Goal: Task Accomplishment & Management: Manage account settings

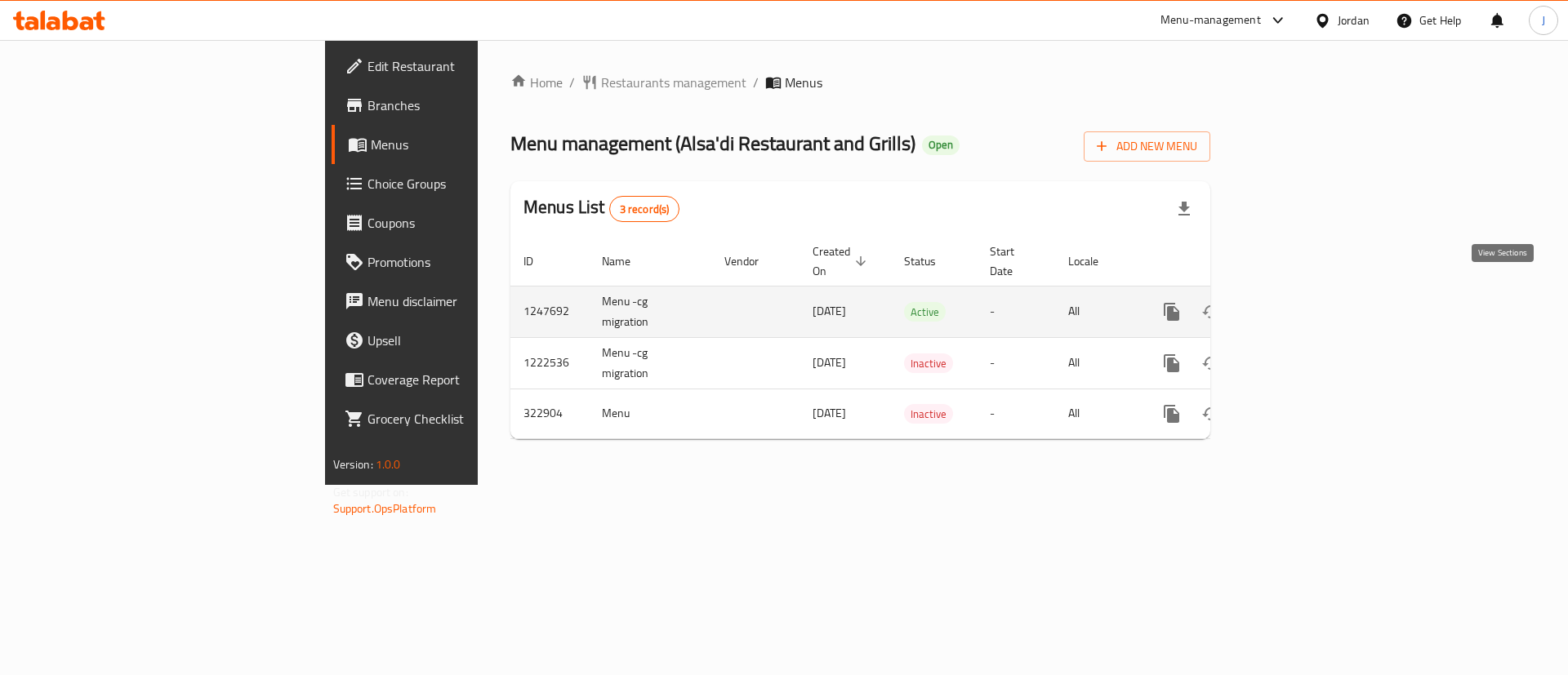
click at [1299, 302] on icon "enhanced table" at bounding box center [1290, 312] width 20 height 20
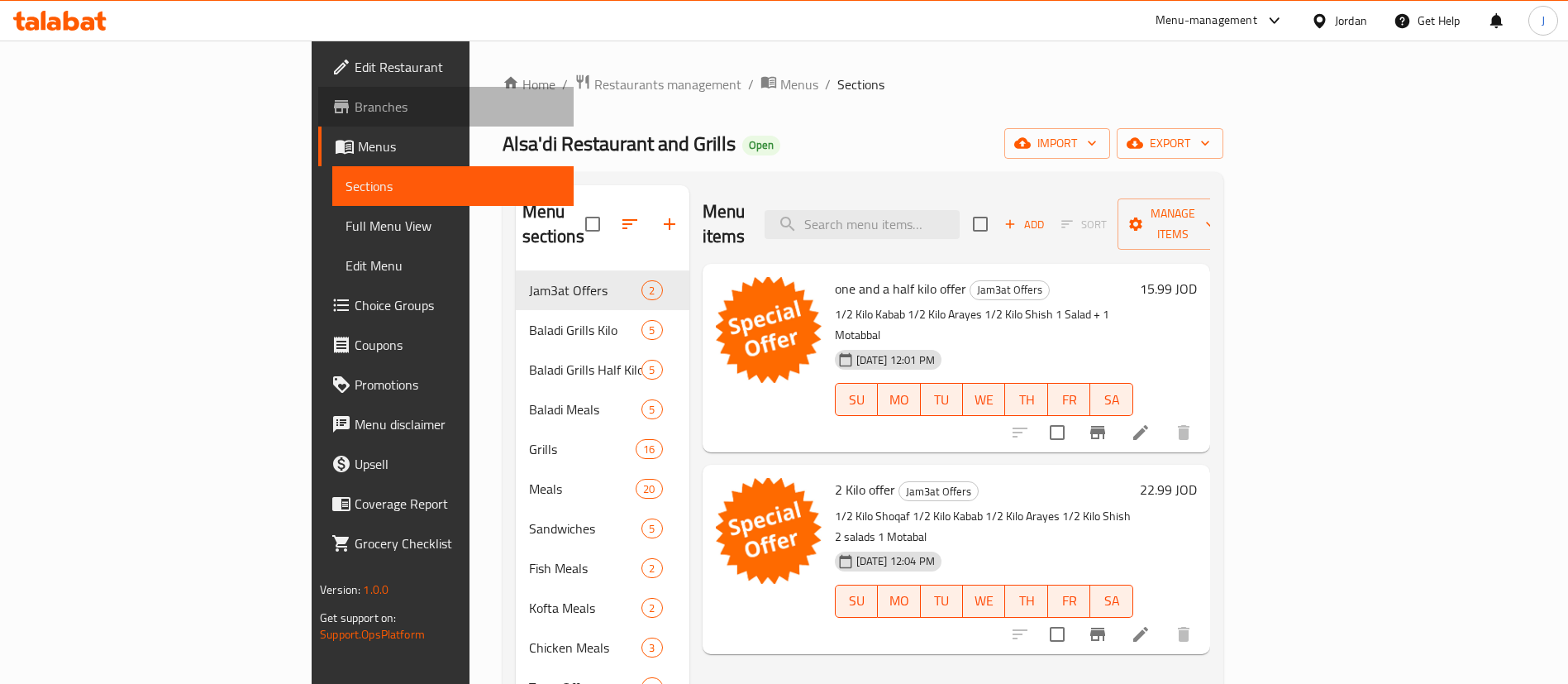
click at [354, 106] on span "Branches" at bounding box center [457, 107] width 206 height 20
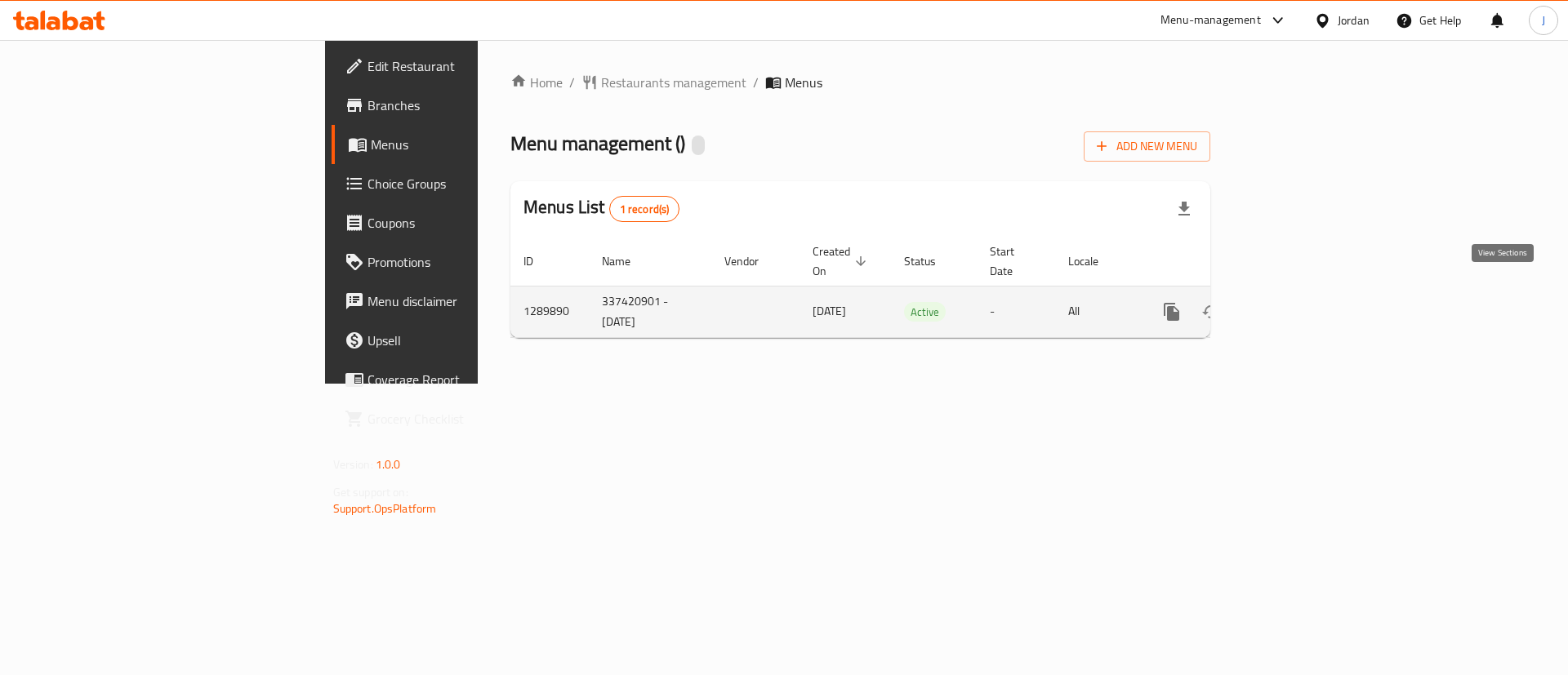
click at [1299, 302] on icon "enhanced table" at bounding box center [1290, 312] width 20 height 20
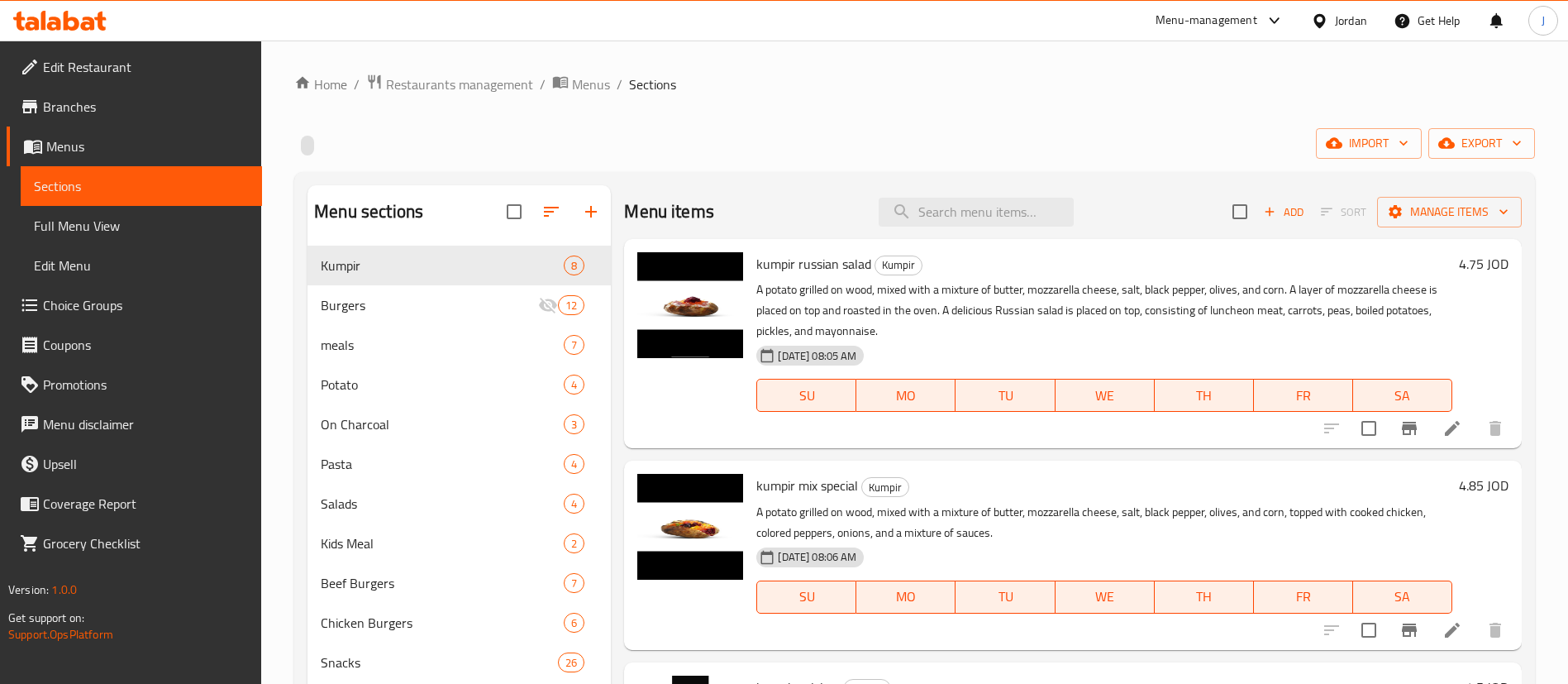
click at [417, 158] on div "import export" at bounding box center [915, 144] width 1241 height 30
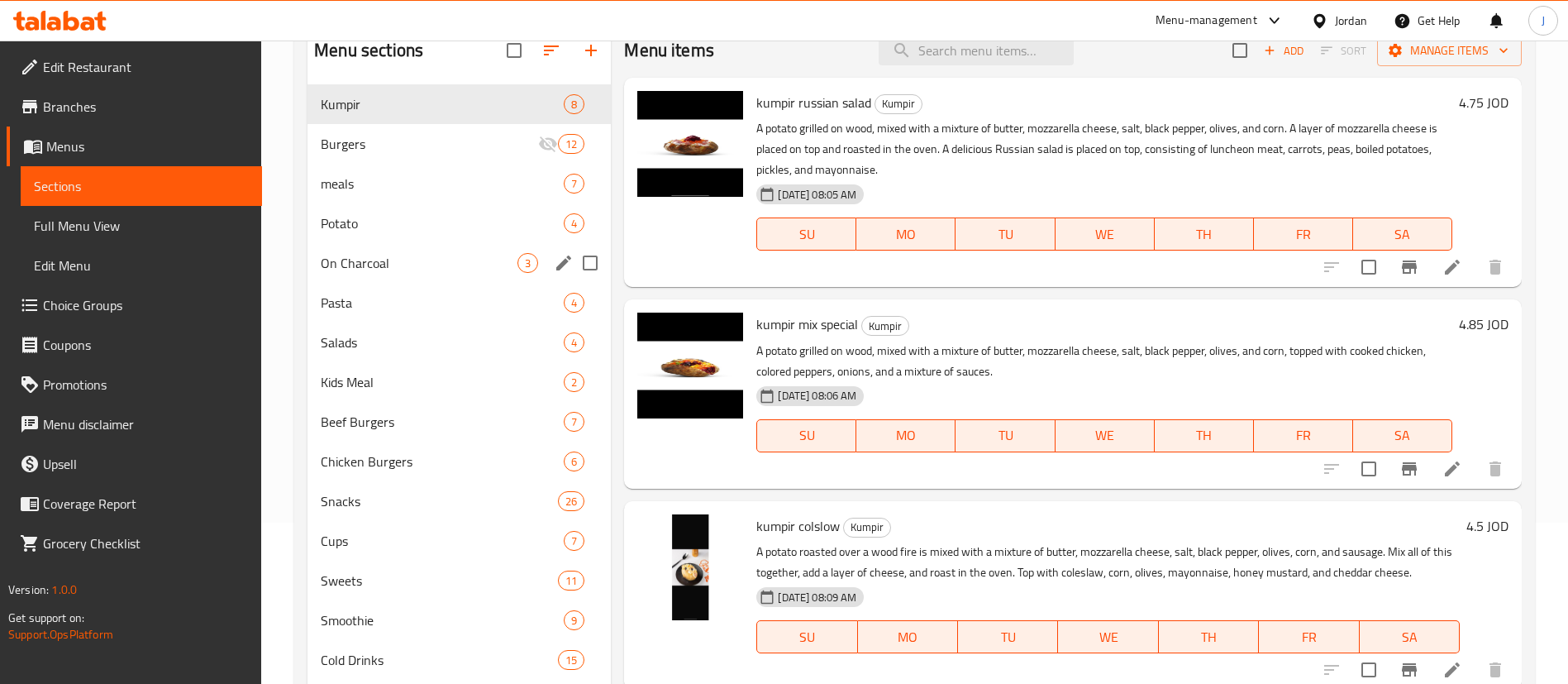
scroll to position [250, 0]
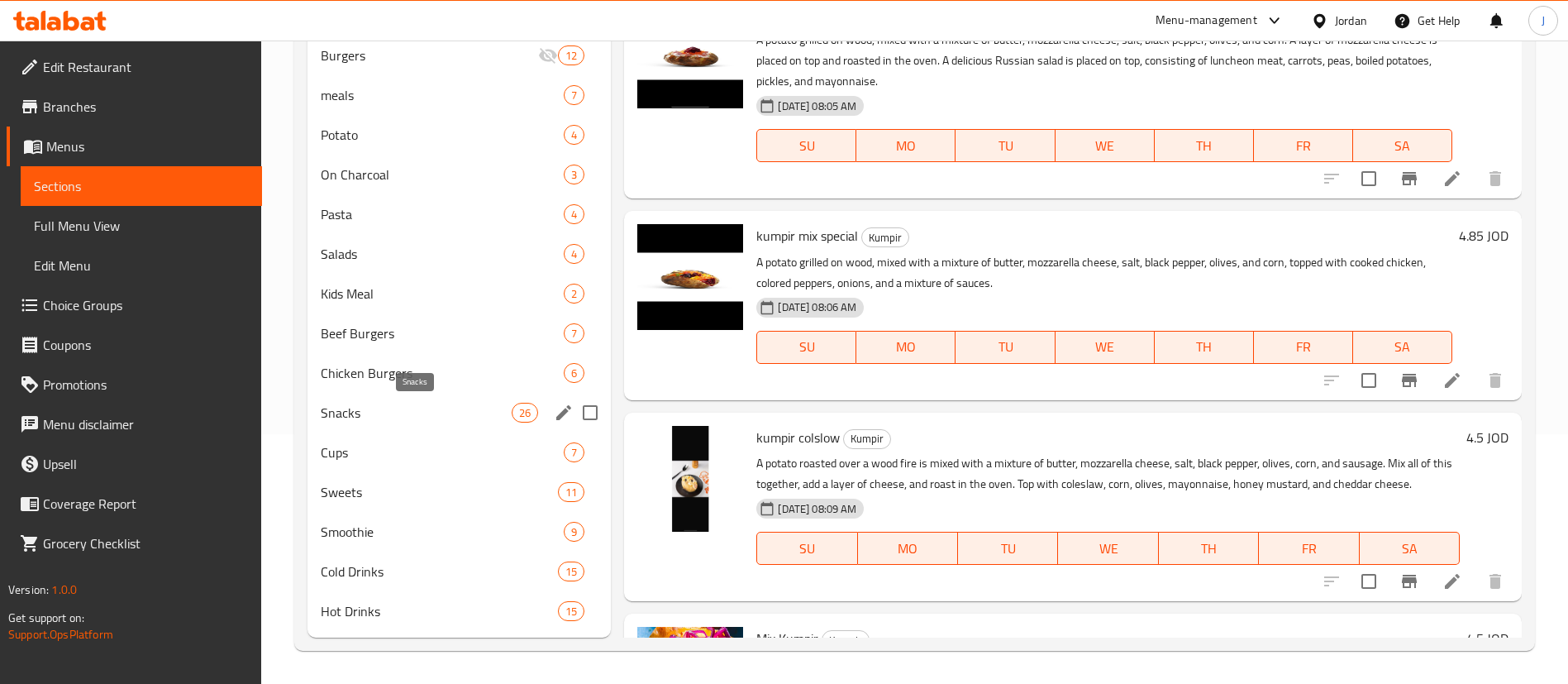
click at [388, 410] on span "Snacks" at bounding box center [416, 413] width 191 height 20
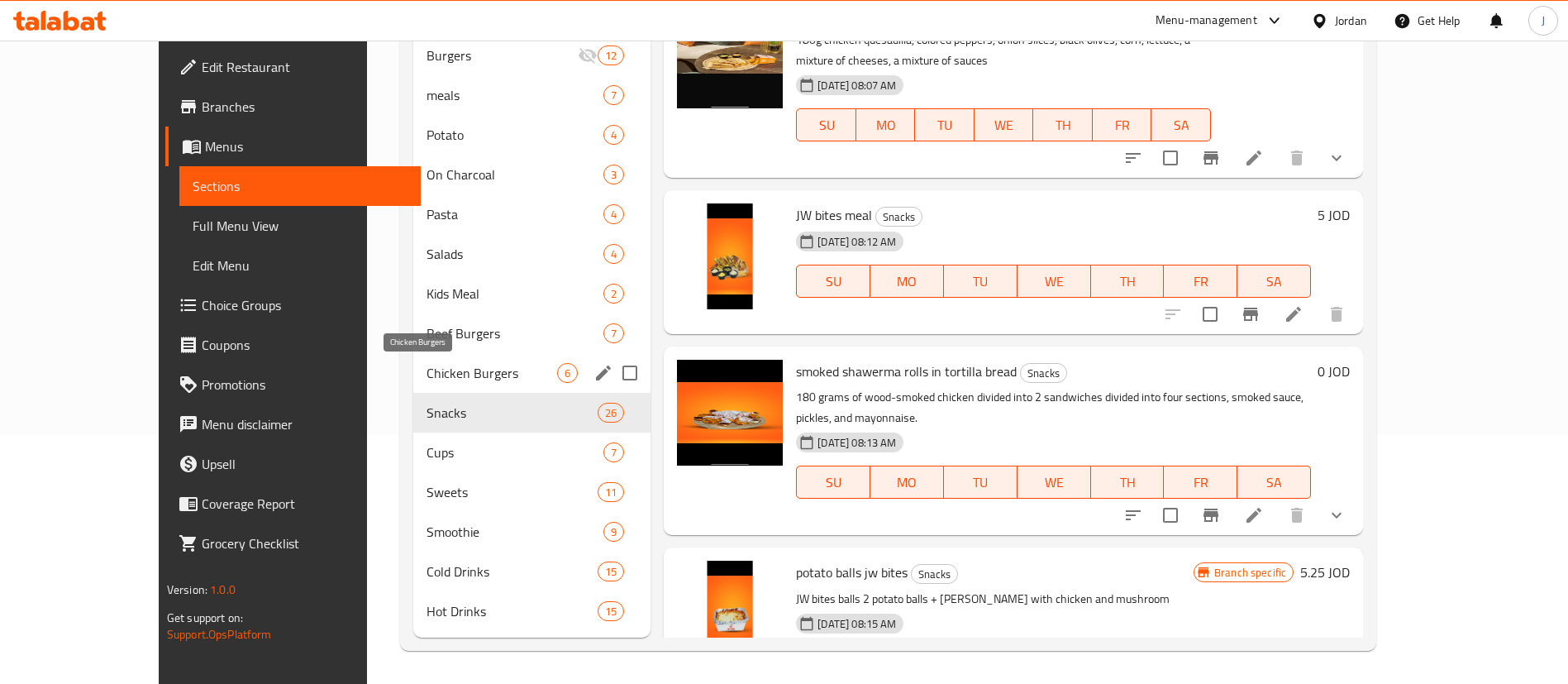
click at [465, 372] on span "Chicken Burgers" at bounding box center [491, 373] width 131 height 20
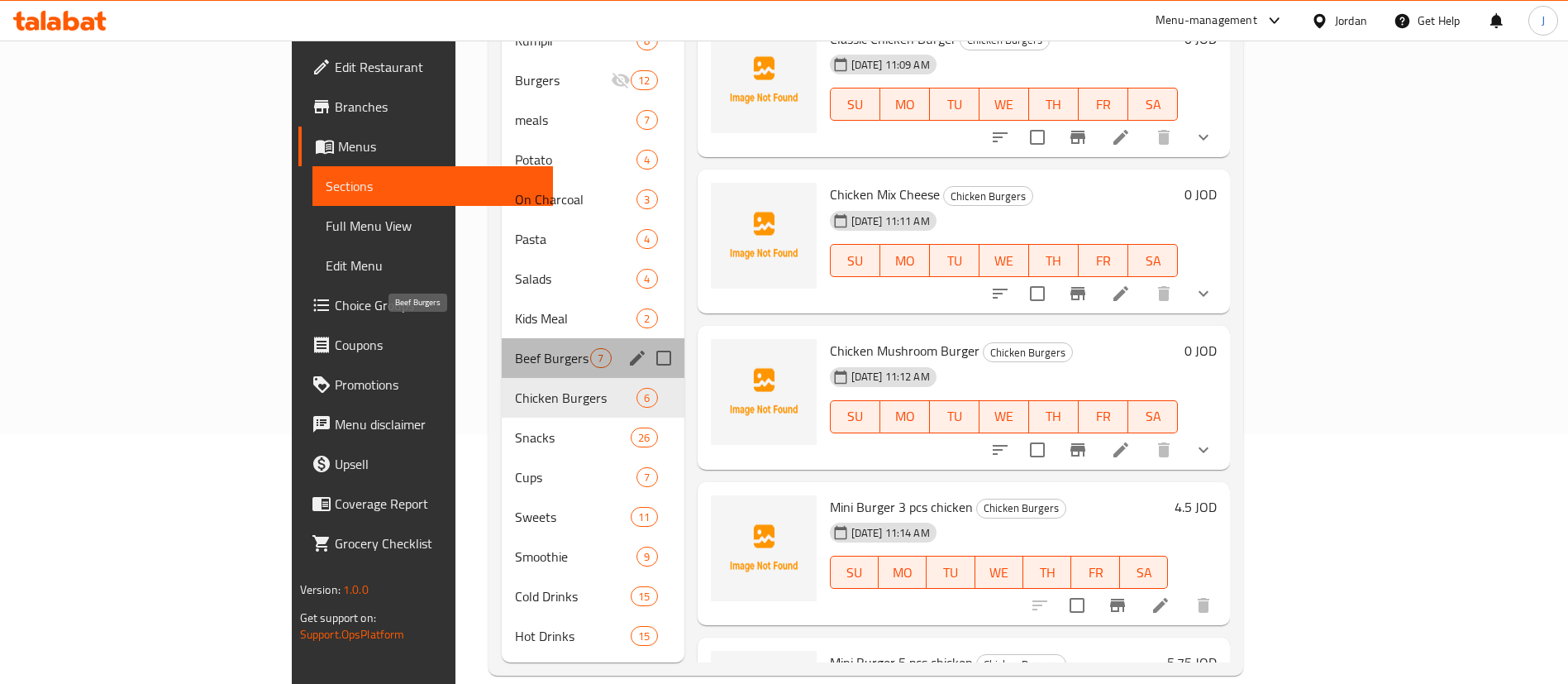
click at [515, 348] on span "Beef Burgers" at bounding box center [552, 358] width 75 height 20
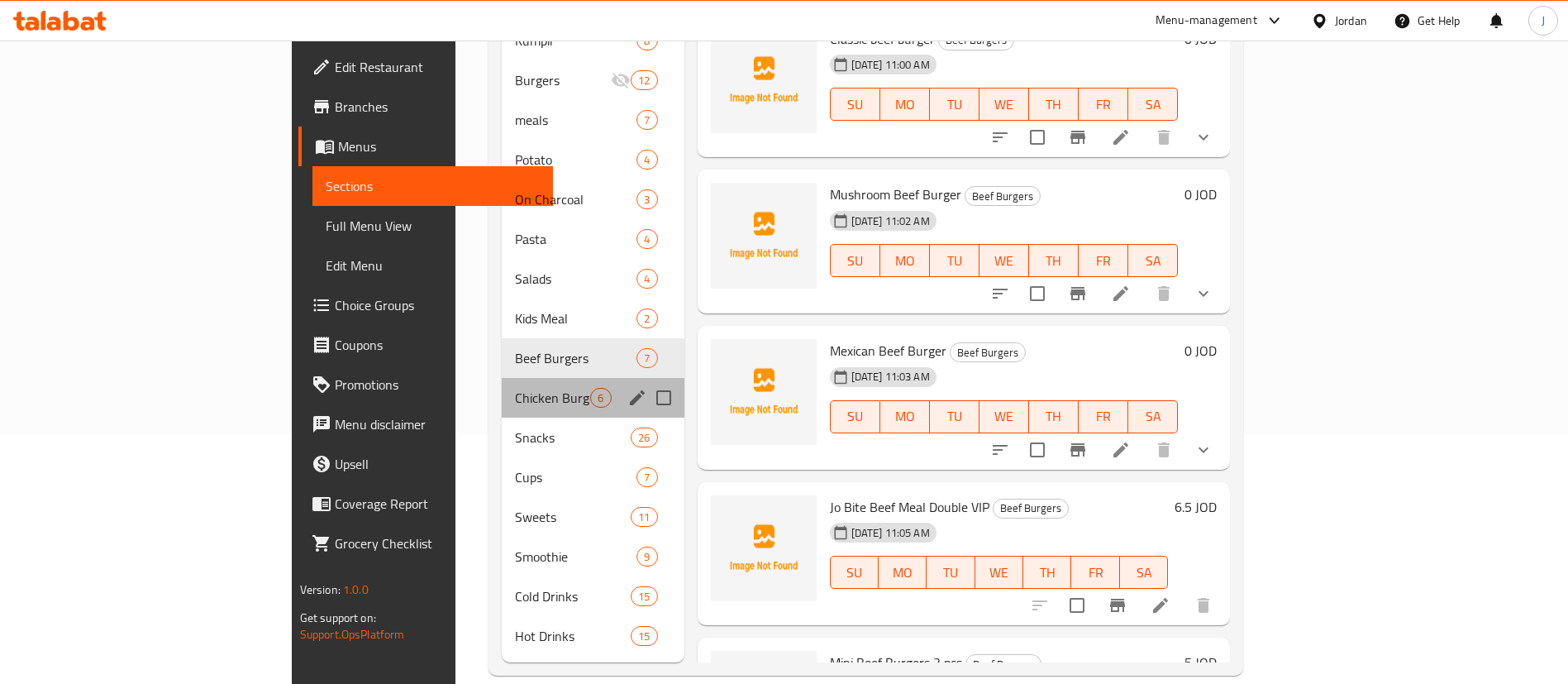
click at [502, 378] on div "Chicken Burgers 6" at bounding box center [592, 398] width 181 height 40
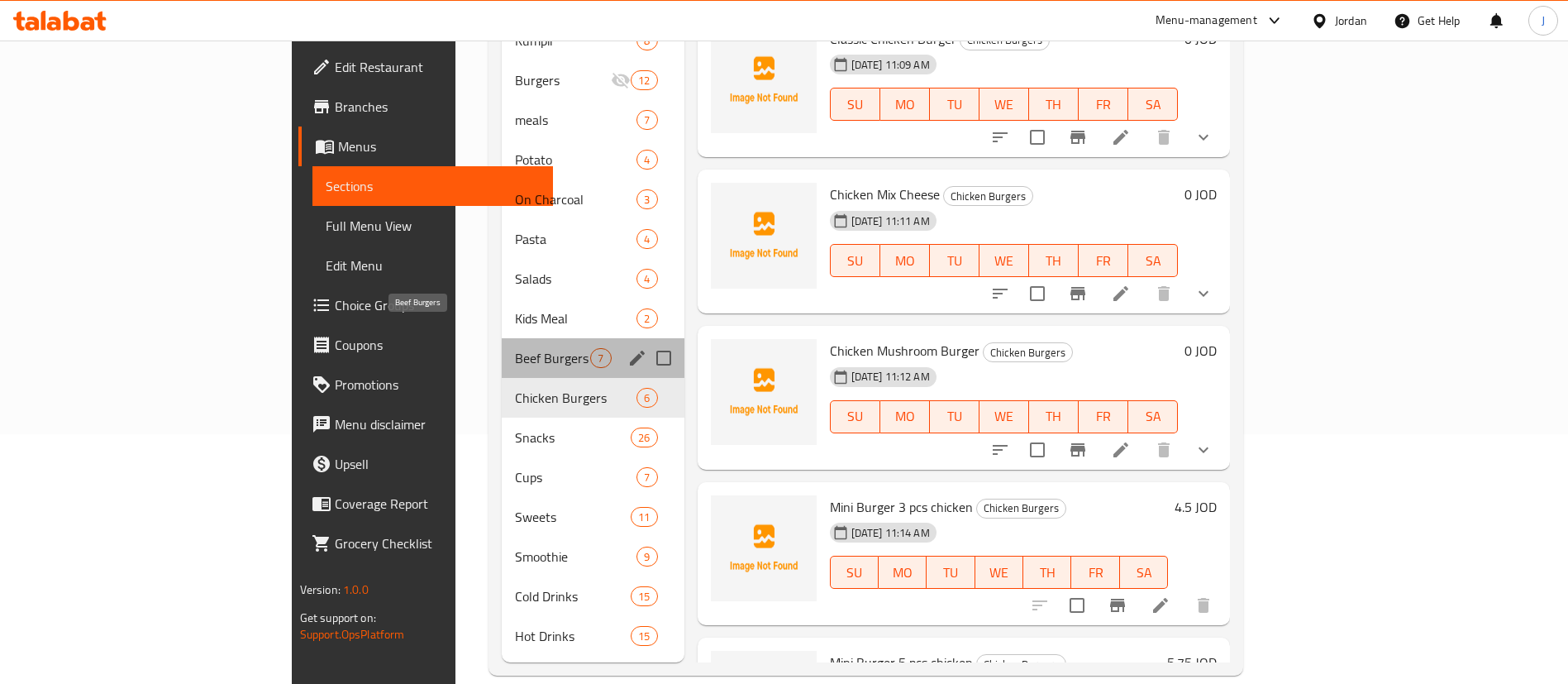
click at [515, 348] on span "Beef Burgers" at bounding box center [552, 358] width 75 height 20
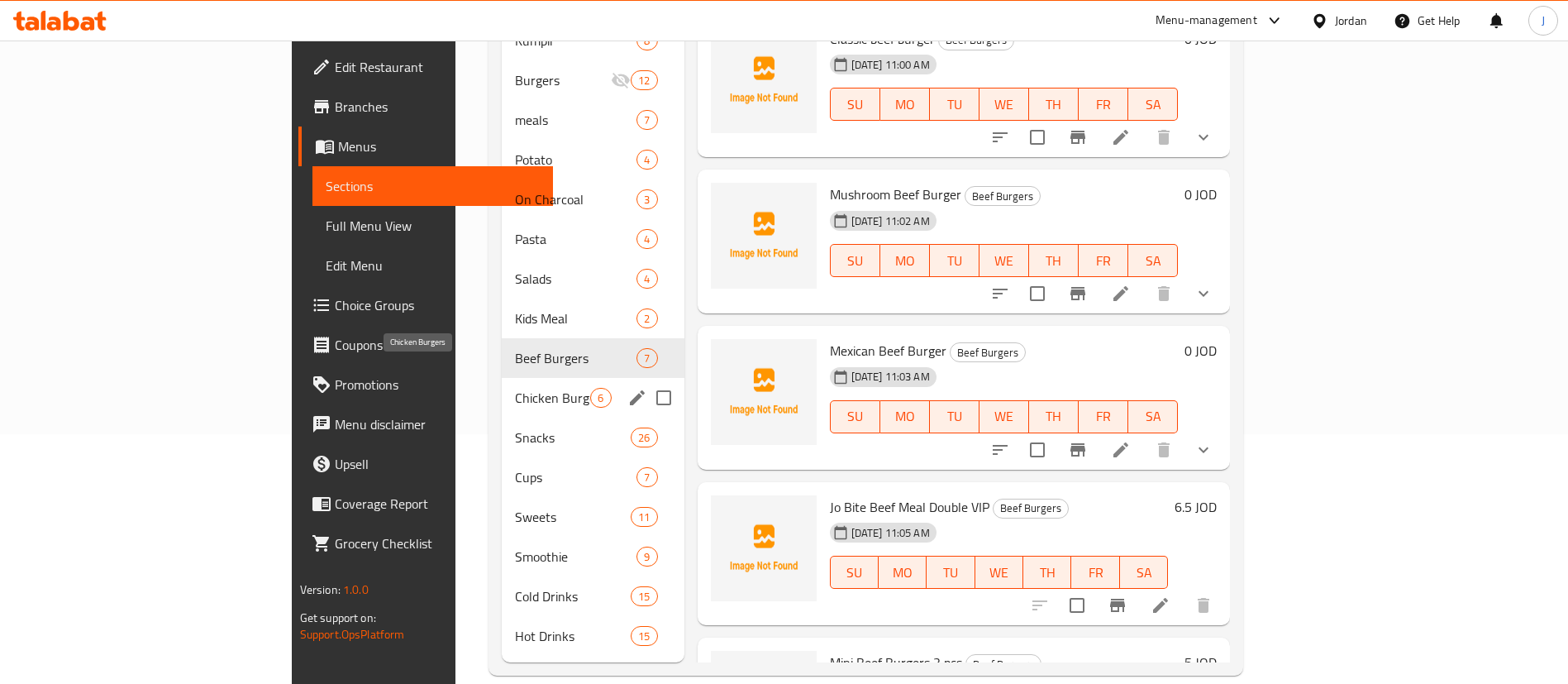
click at [515, 388] on span "Chicken Burgers" at bounding box center [552, 398] width 75 height 20
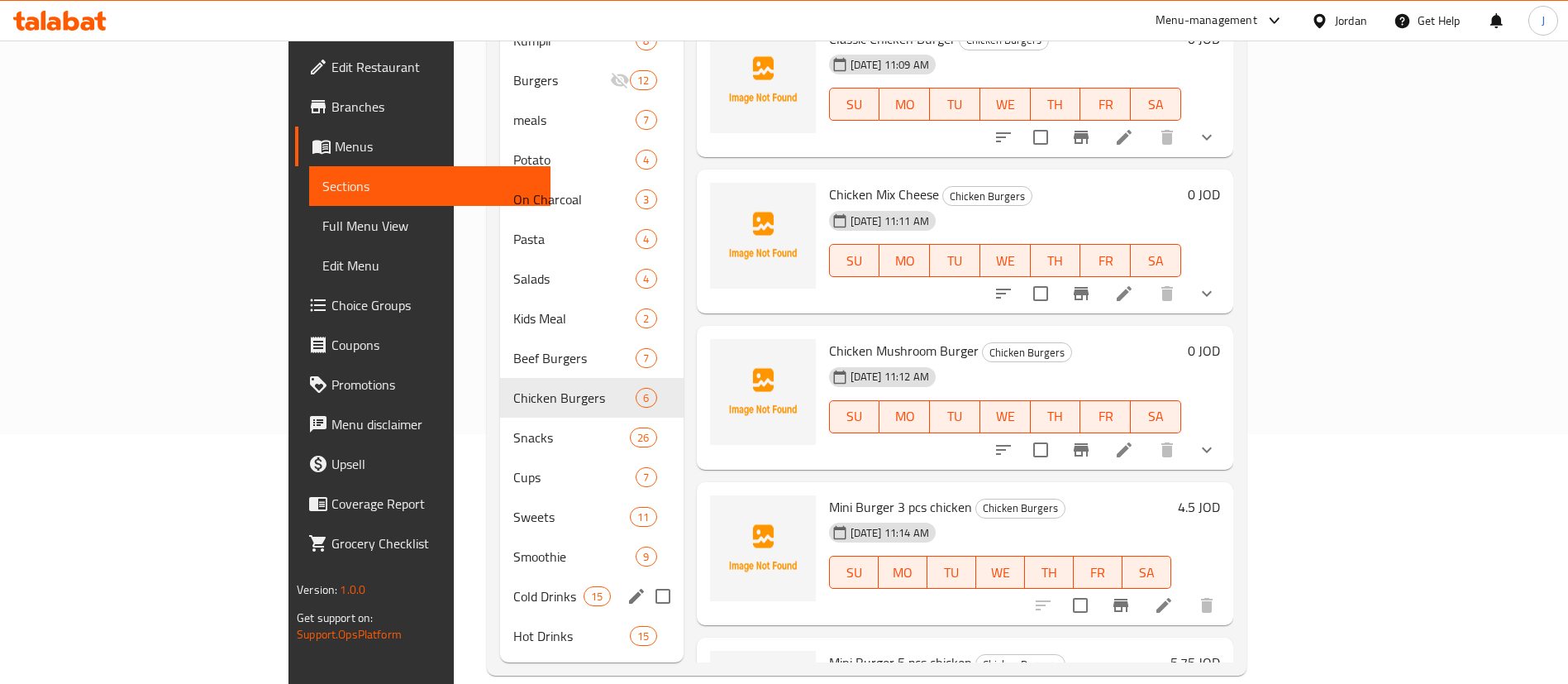
scroll to position [2, 0]
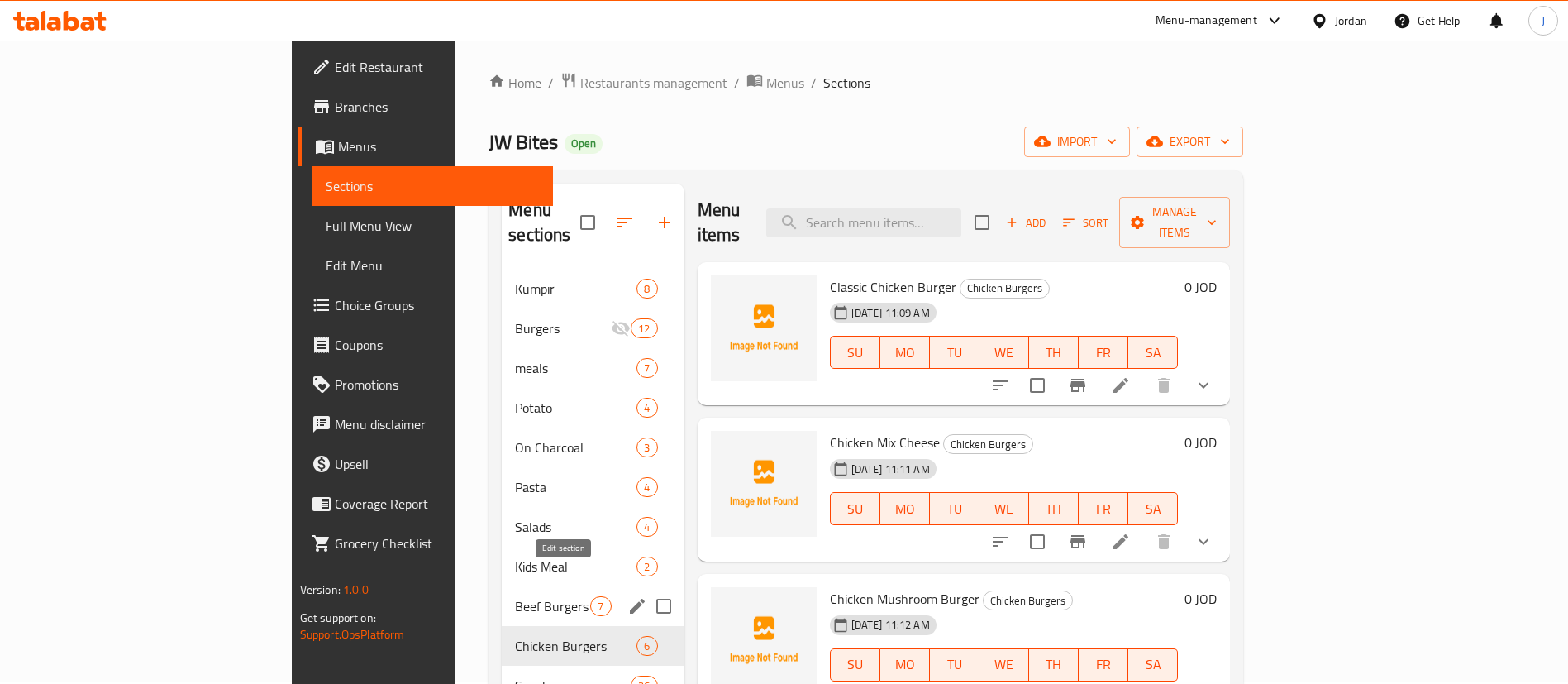
click at [627, 596] on icon "edit" at bounding box center [637, 606] width 20 height 20
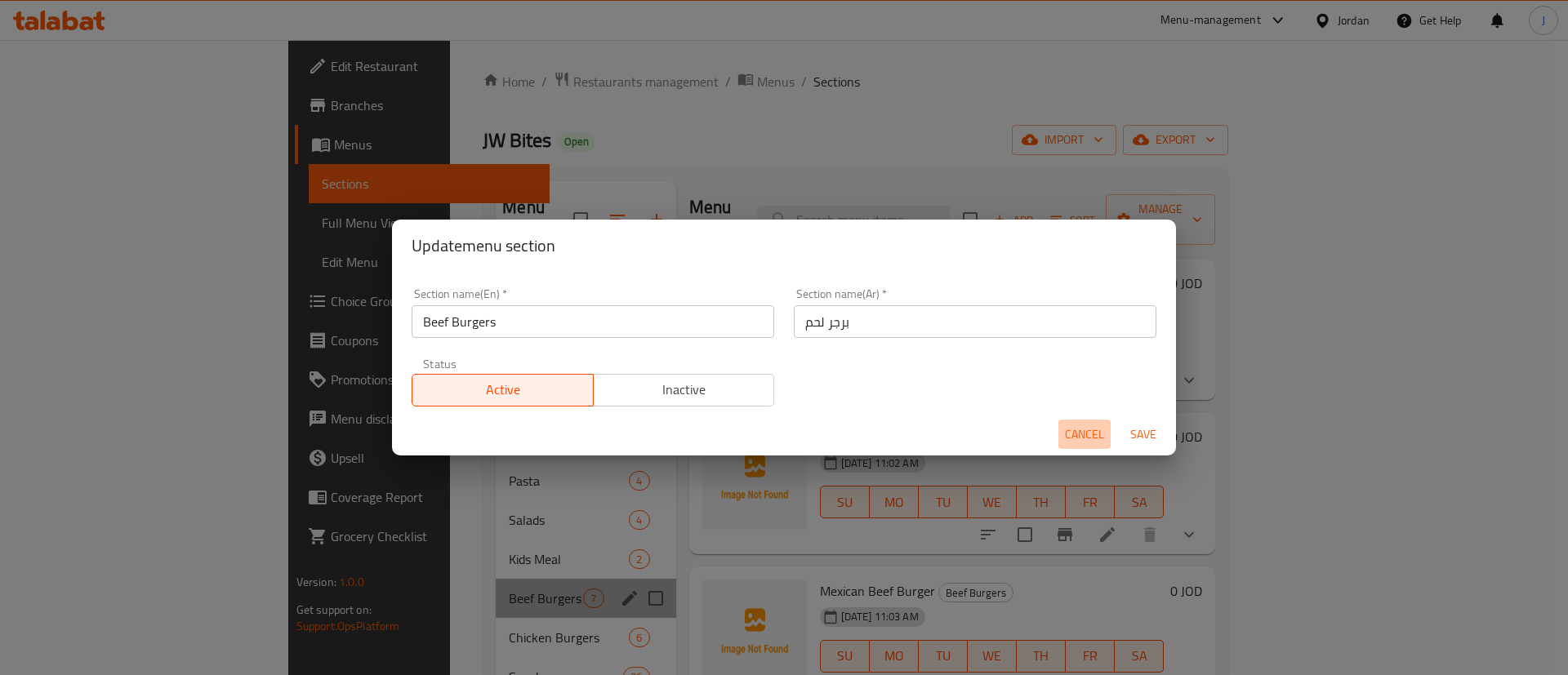
click at [1072, 427] on span "Cancel" at bounding box center [1084, 434] width 39 height 20
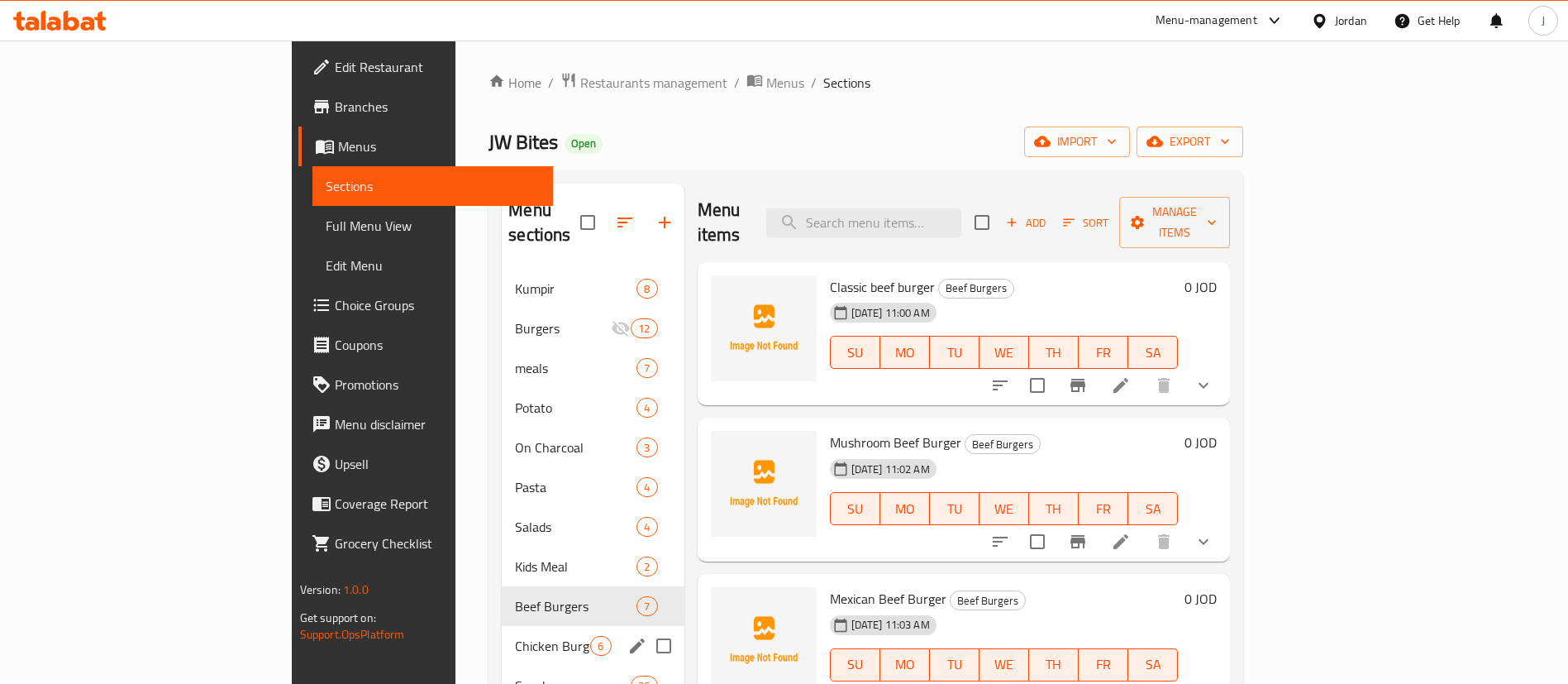
scroll to position [250, 0]
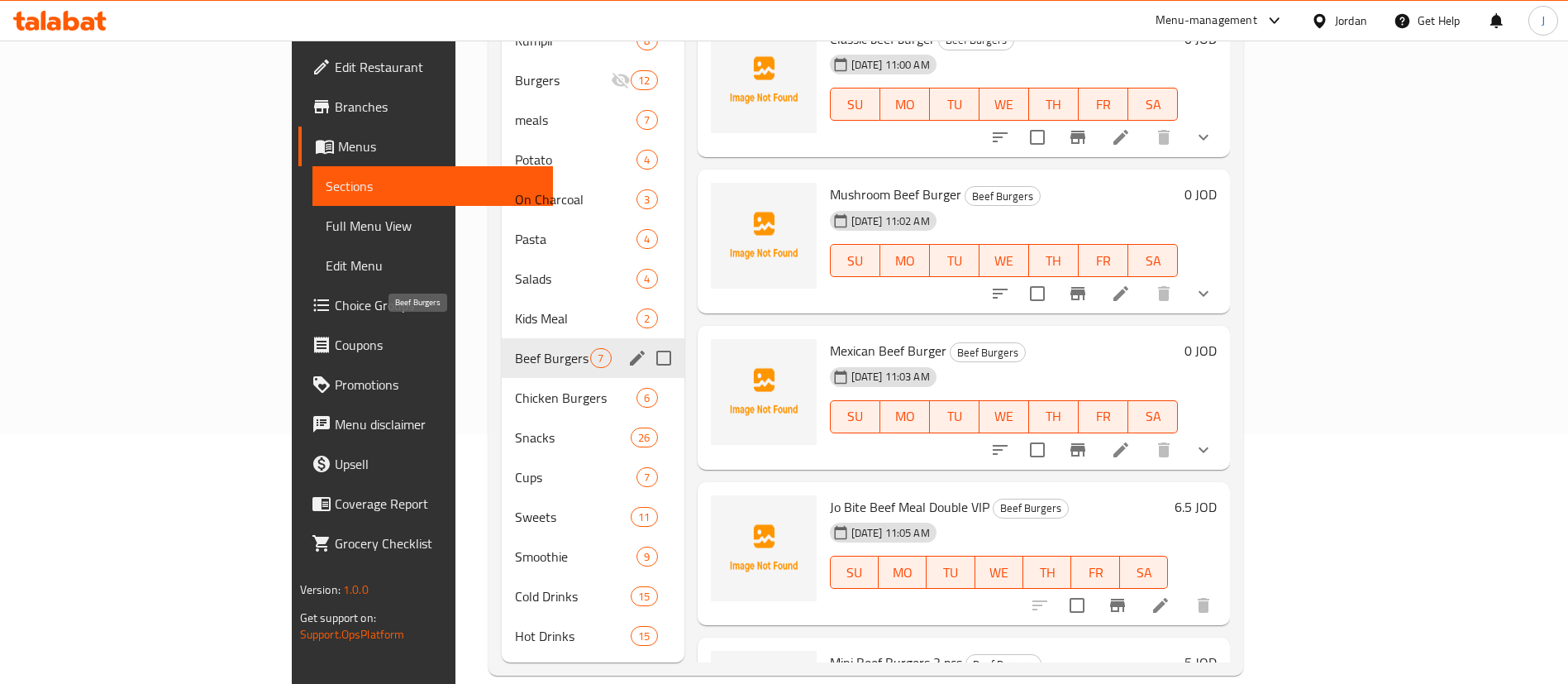
click at [515, 348] on span "Beef Burgers" at bounding box center [552, 358] width 75 height 20
click at [627, 348] on icon "edit" at bounding box center [637, 358] width 20 height 20
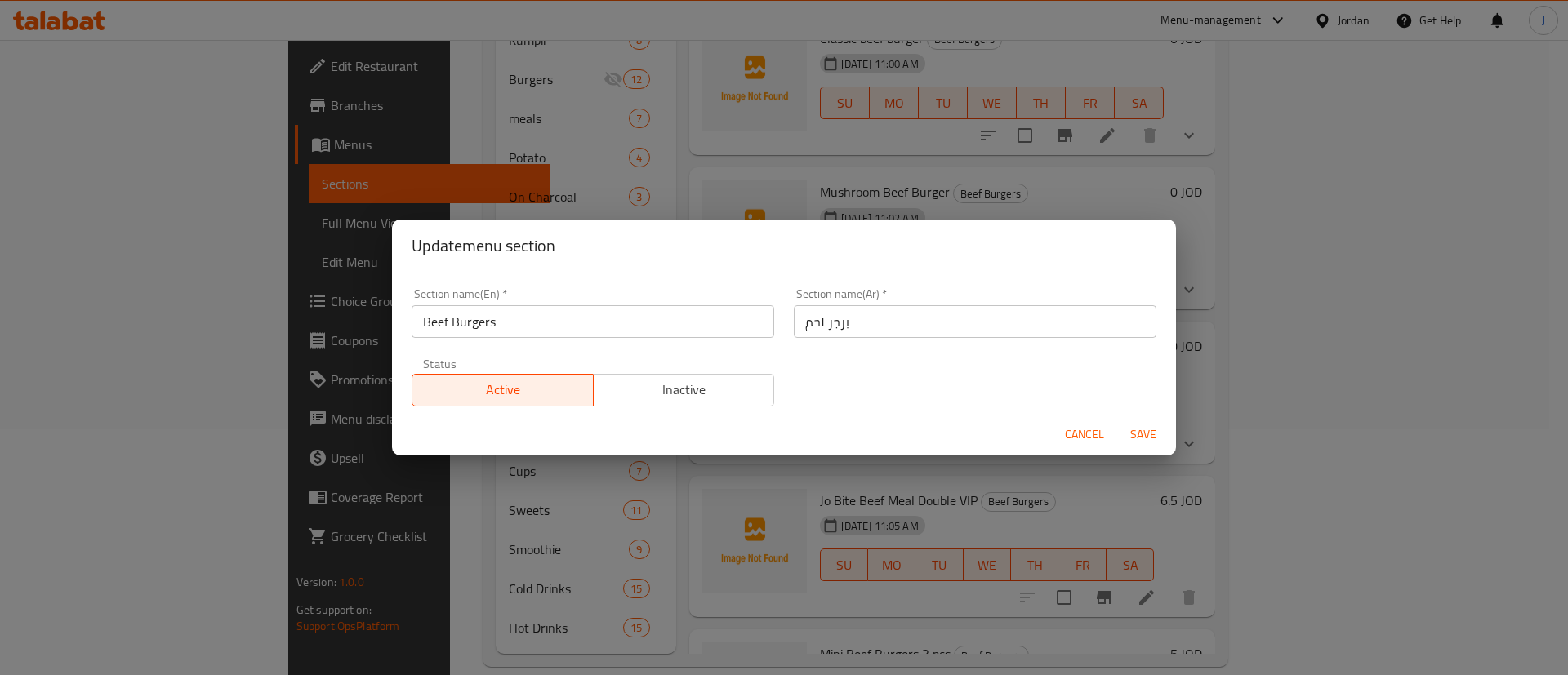
click at [1081, 430] on span "Cancel" at bounding box center [1084, 434] width 39 height 20
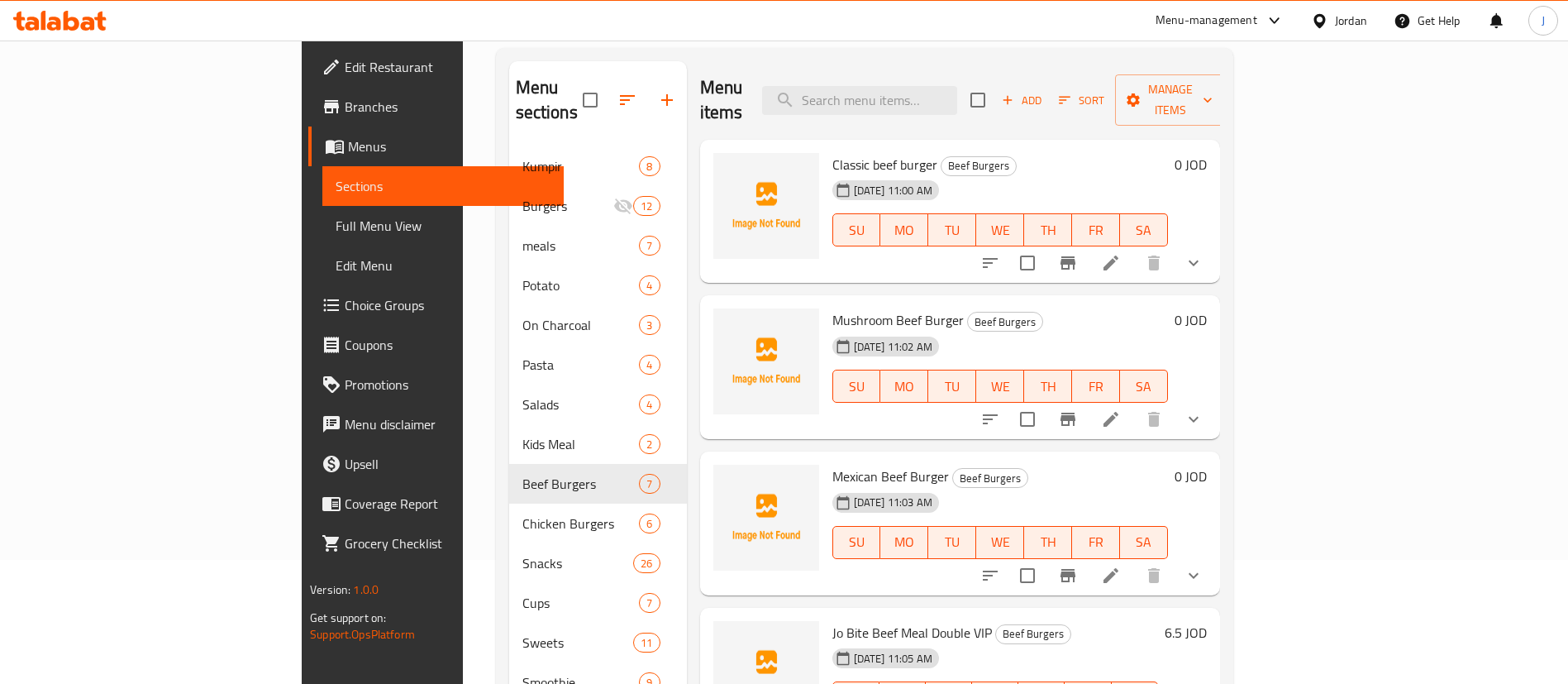
scroll to position [2, 0]
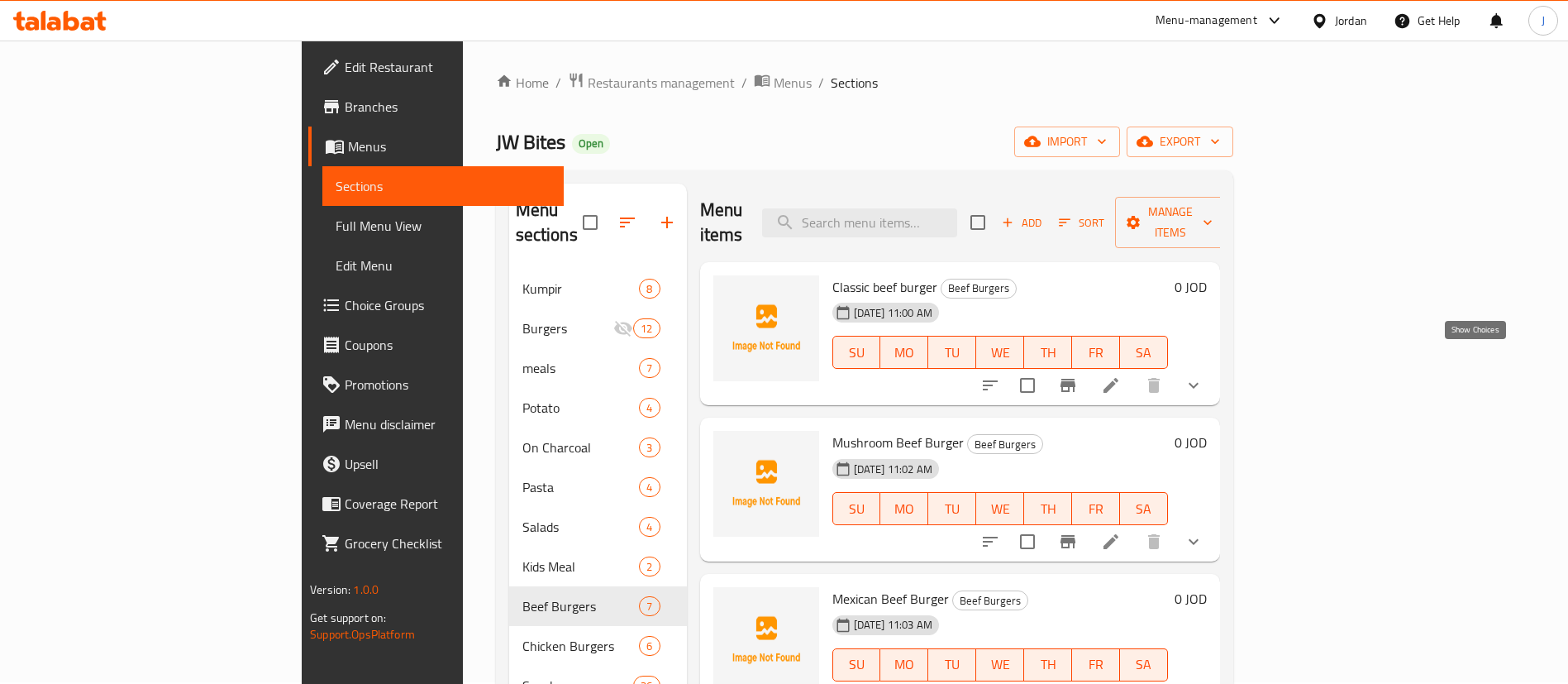
click at [1203, 376] on icon "show more" at bounding box center [1194, 386] width 20 height 20
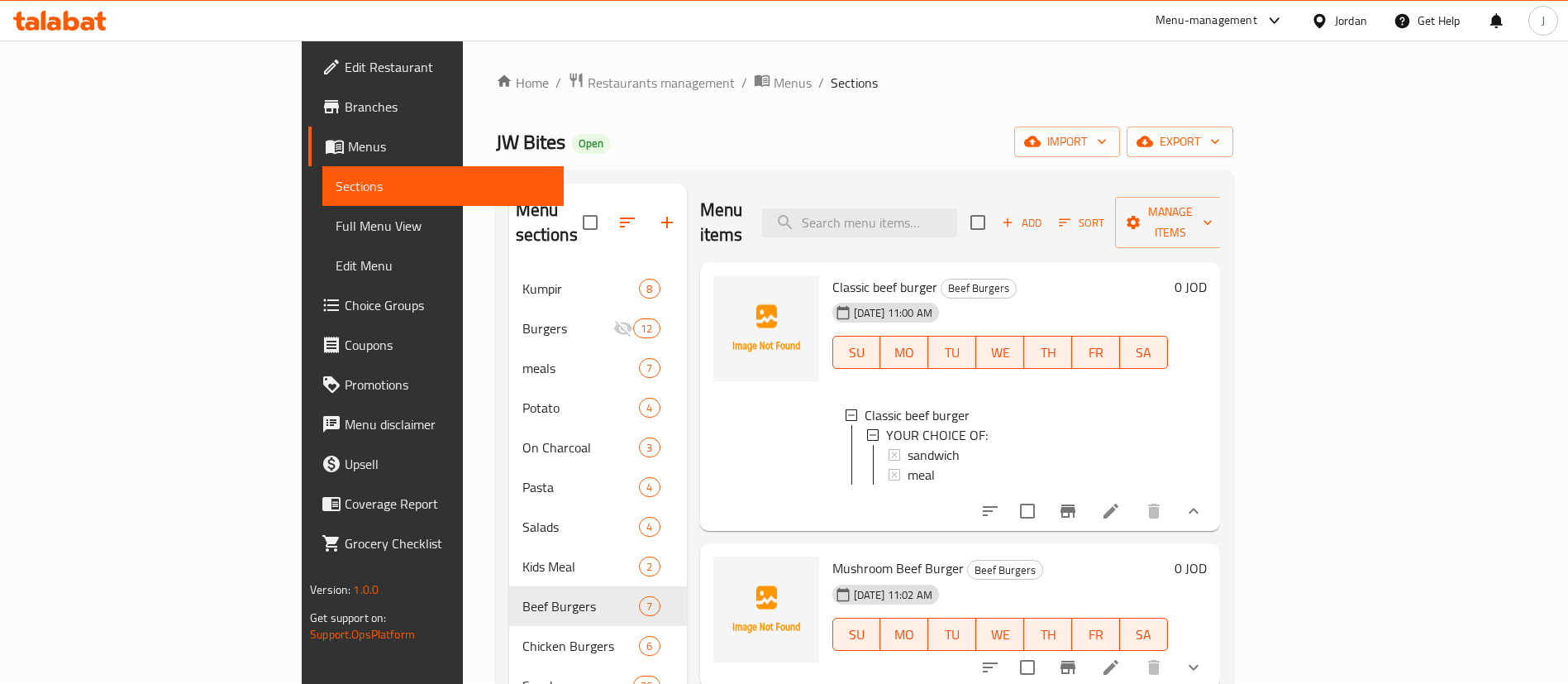
scroll to position [3, 0]
click at [1078, 511] on icon "Branch-specific-item" at bounding box center [1068, 512] width 20 height 20
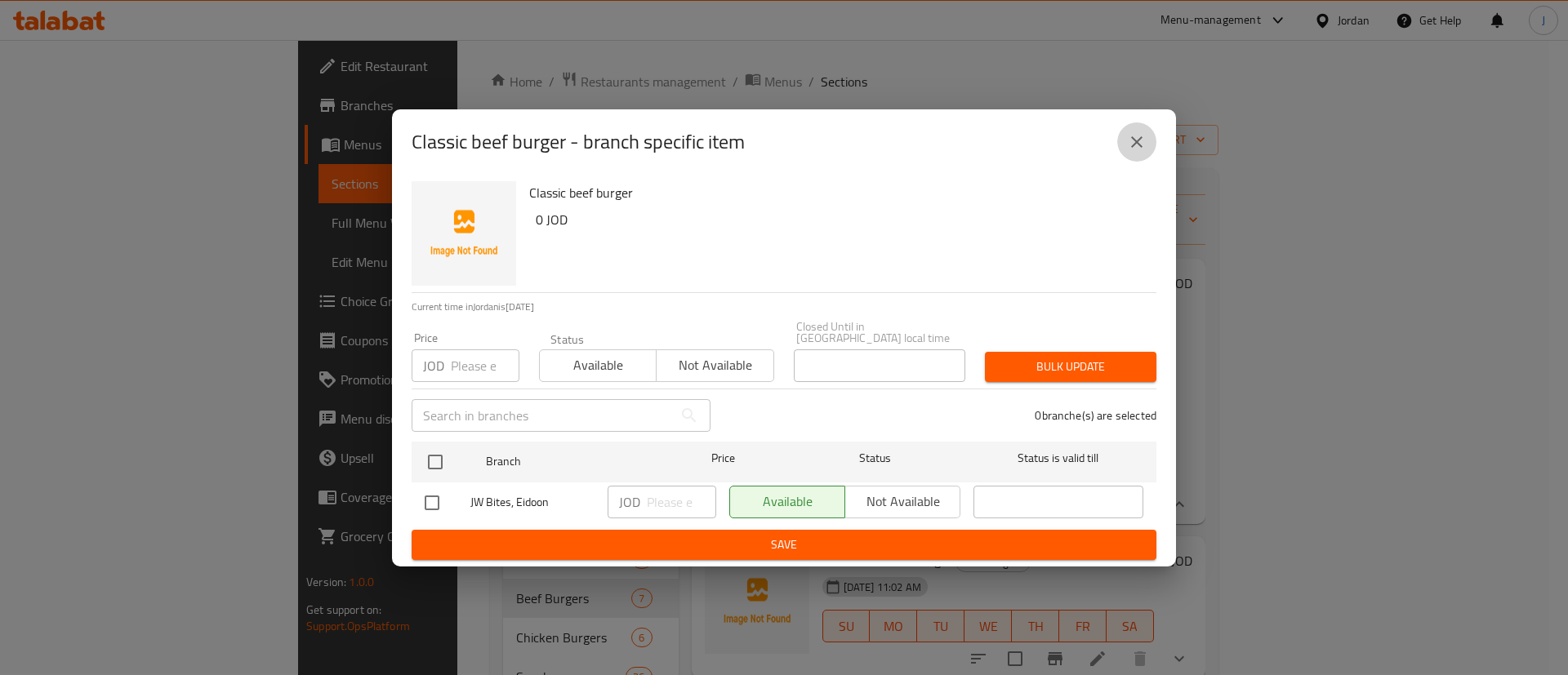
click at [1129, 140] on icon "close" at bounding box center [1137, 142] width 20 height 20
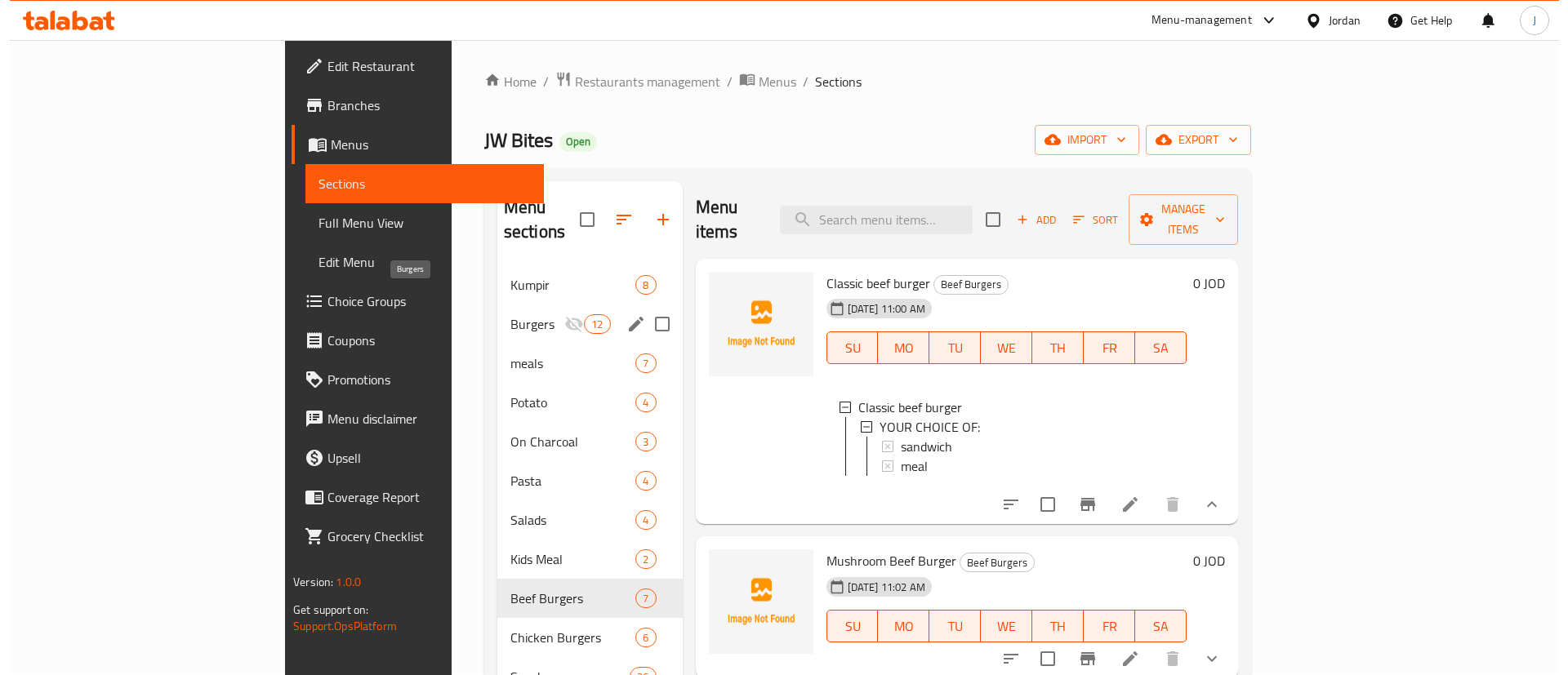
scroll to position [124, 0]
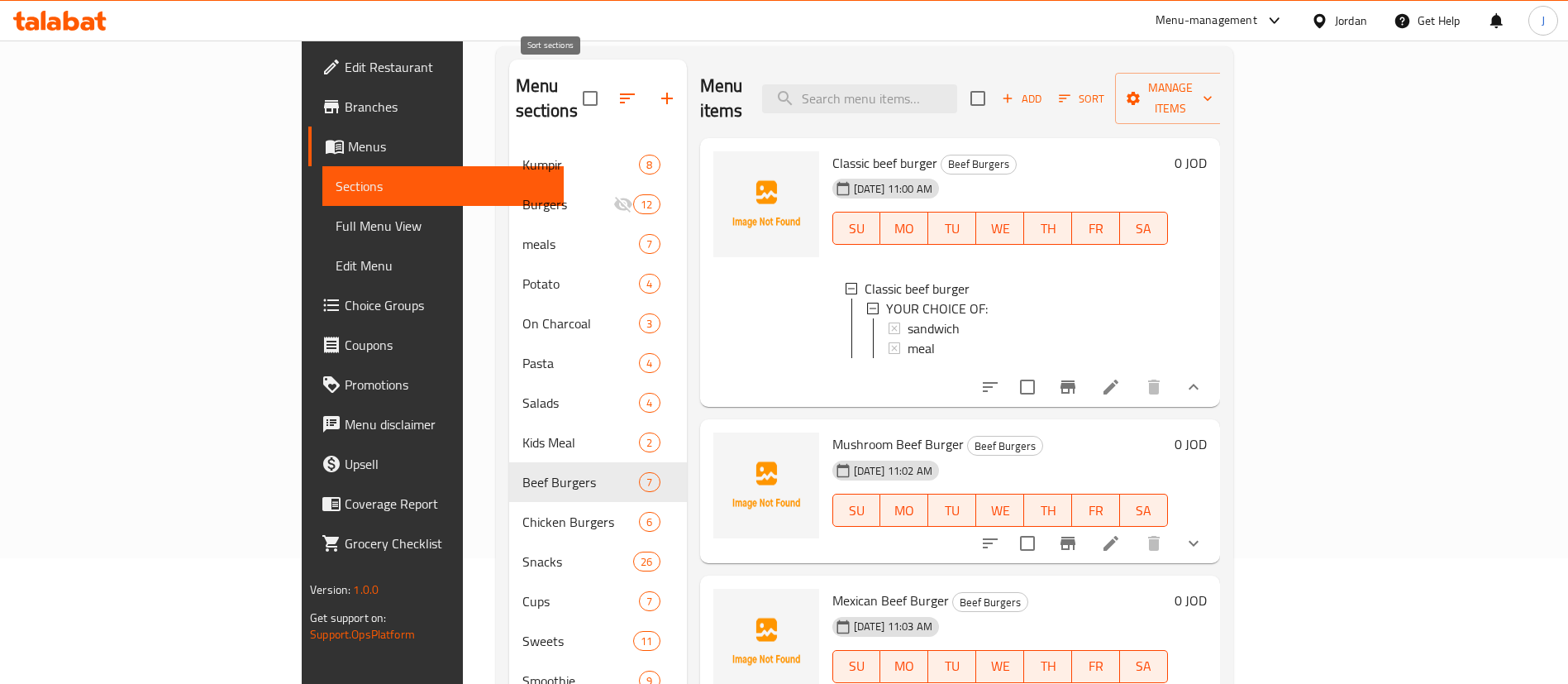
click at [618, 95] on icon "button" at bounding box center [628, 99] width 20 height 20
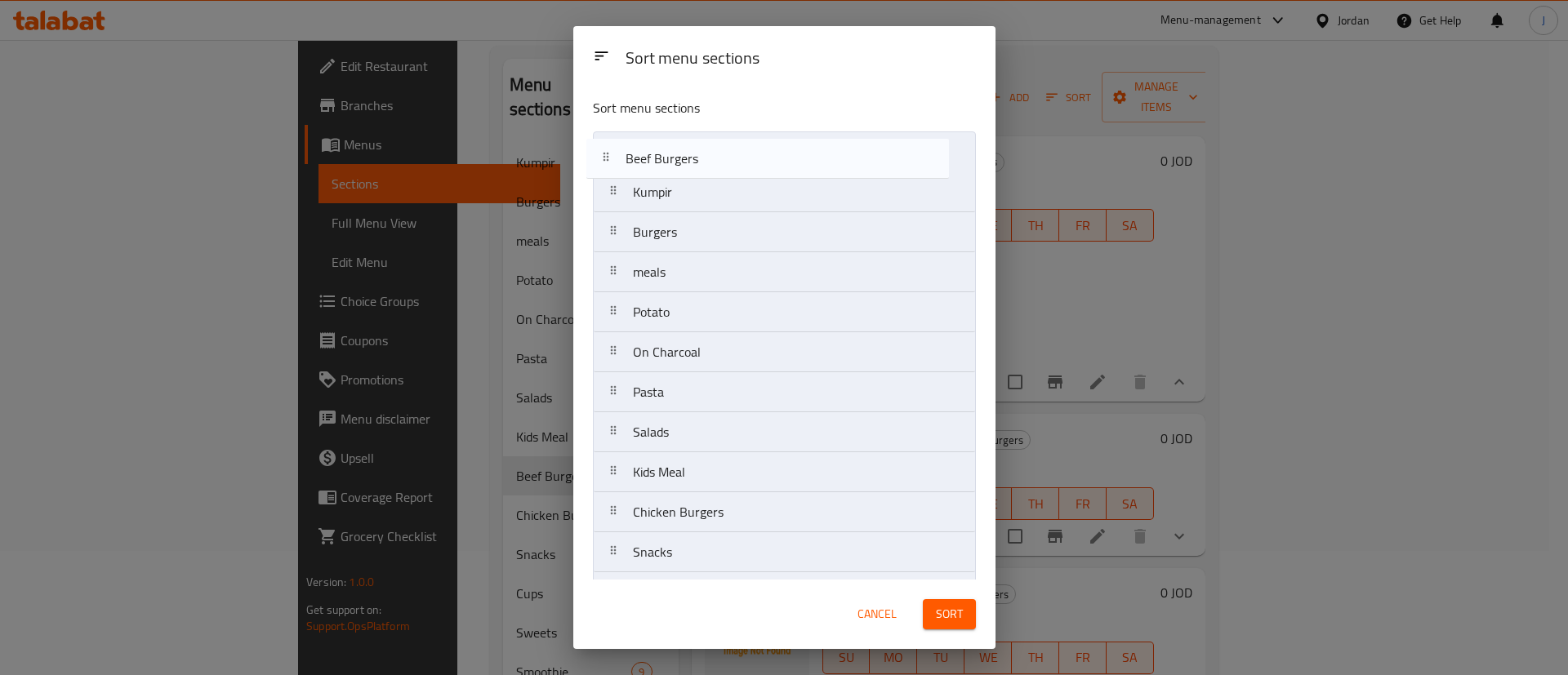
drag, startPoint x: 704, startPoint y: 478, endPoint x: 708, endPoint y: 136, distance: 342.0
click at [708, 136] on nav "Kumpir Burgers meals Potato On Charcoal Pasta Salads Kids Meal Beef Burgers Chi…" at bounding box center [784, 452] width 383 height 642
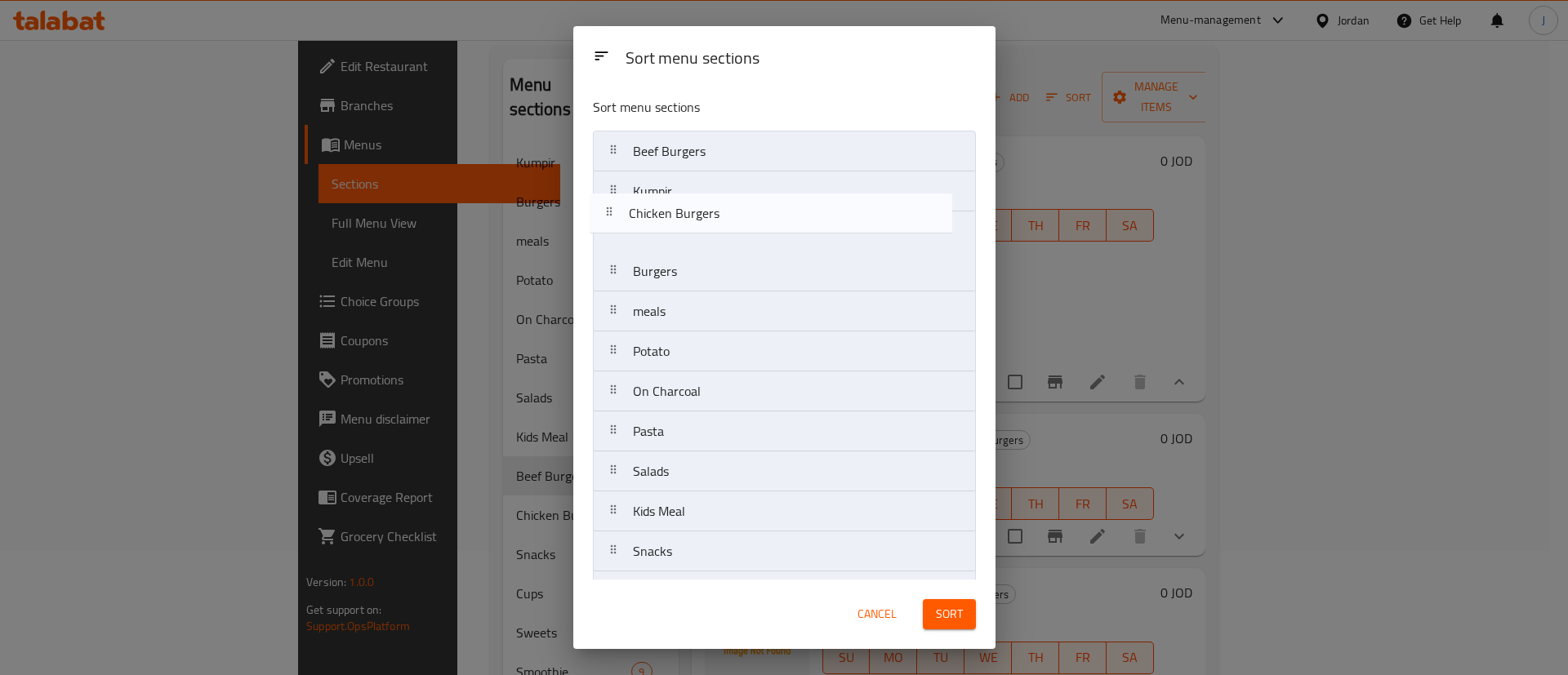
scroll to position [0, 0]
drag, startPoint x: 716, startPoint y: 521, endPoint x: 724, endPoint y: 175, distance: 346.1
click at [729, 160] on nav "Beef Burgers Kumpir Burgers meals Potato On Charcoal Pasta Salads Kids Meal Chi…" at bounding box center [784, 452] width 383 height 642
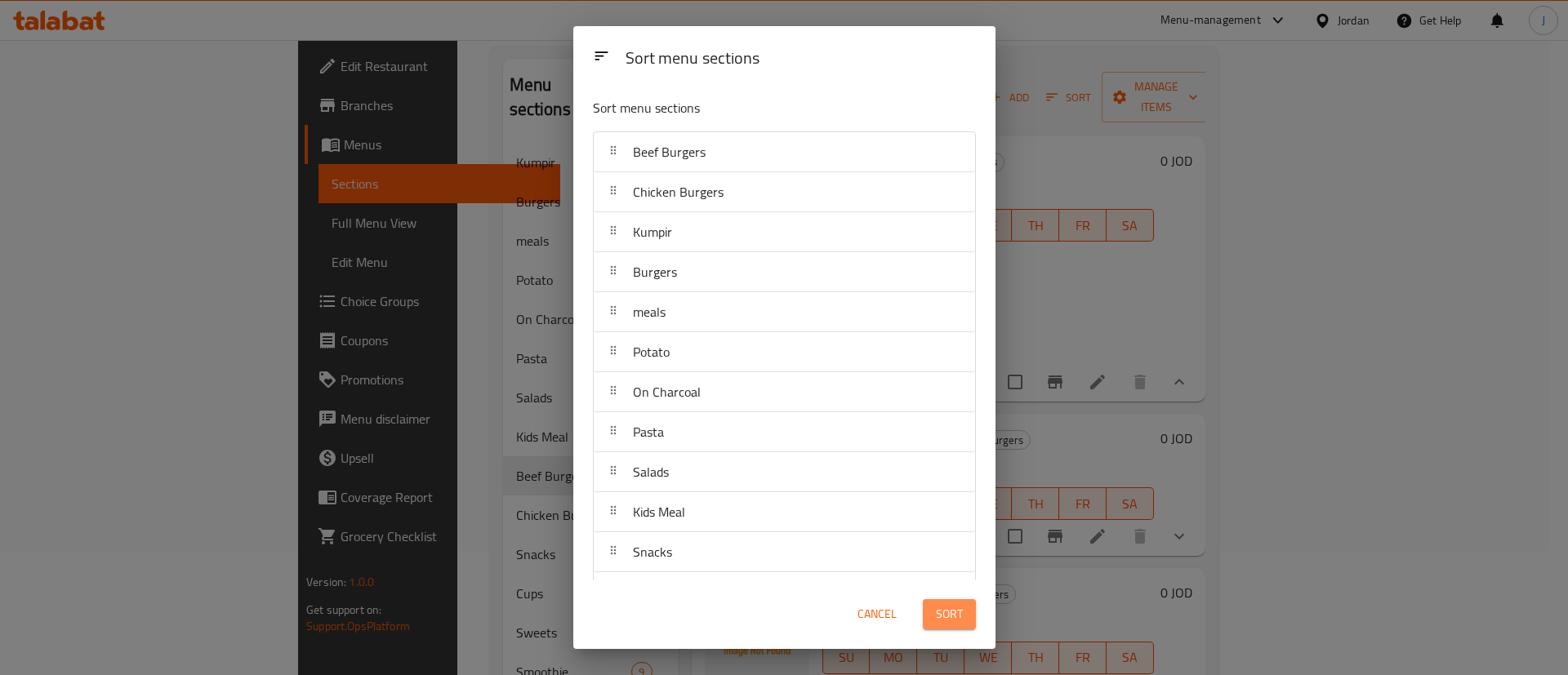
click at [957, 622] on span "Sort" at bounding box center [949, 614] width 27 height 20
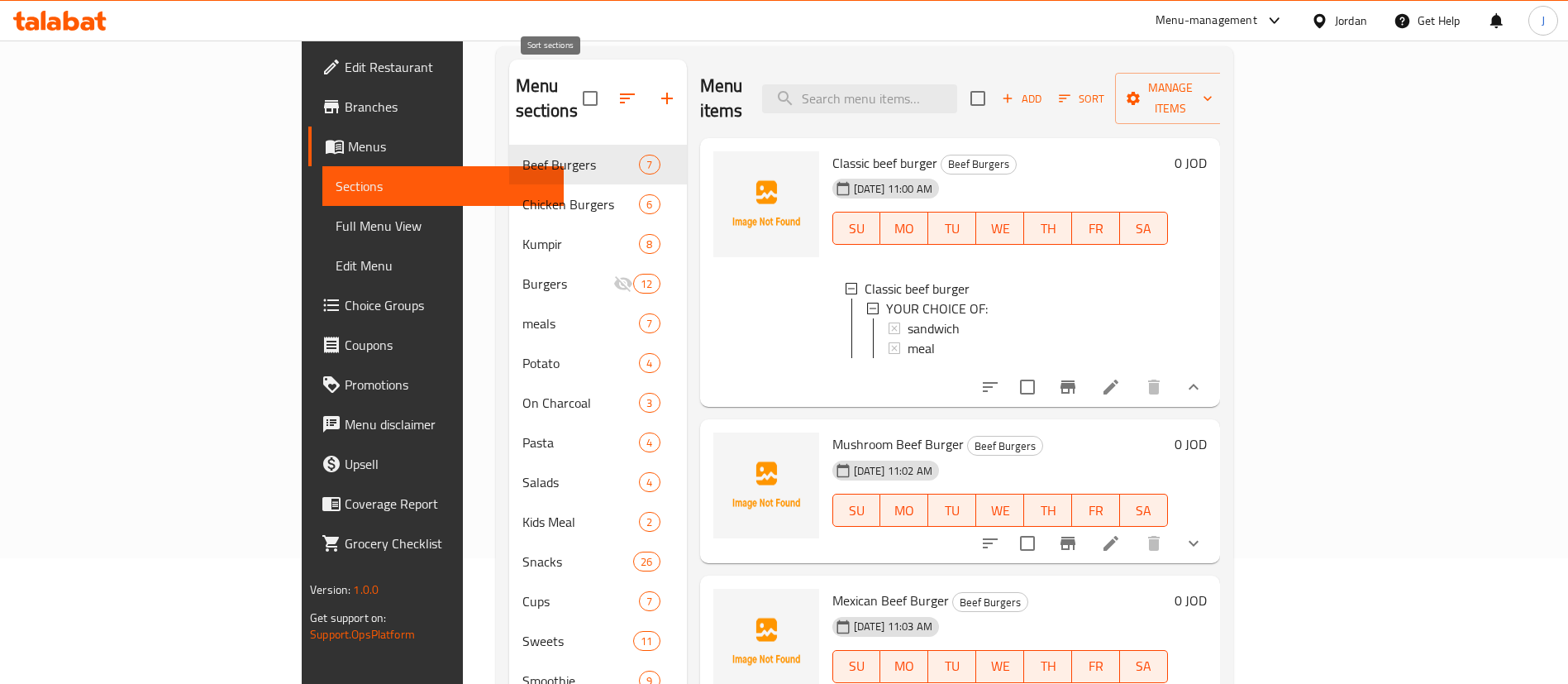
click at [618, 89] on icon "button" at bounding box center [628, 99] width 20 height 20
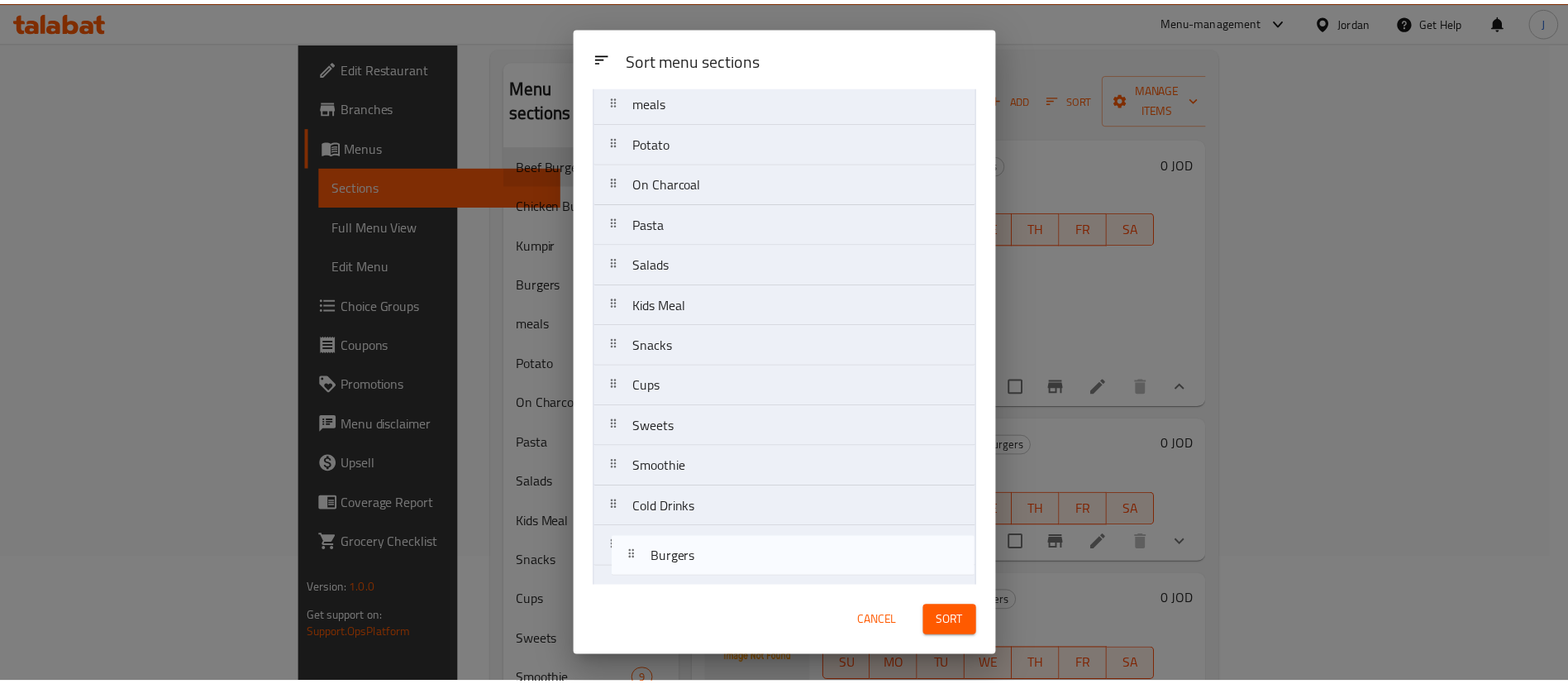
scroll to position [203, 0]
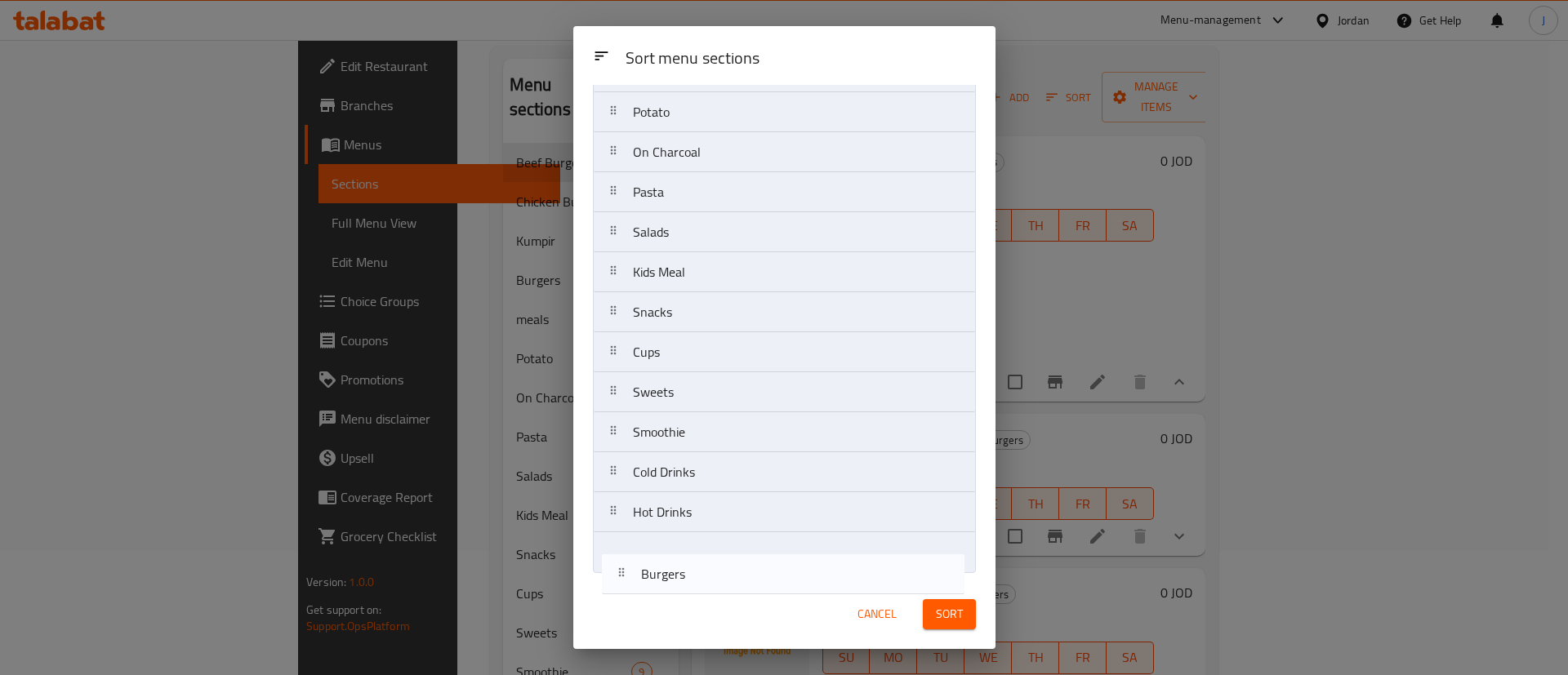
drag, startPoint x: 704, startPoint y: 288, endPoint x: 712, endPoint y: 594, distance: 306.1
click at [713, 601] on div "Sort menu sections Sort menu sections Beef Burgers Chicken Burgers Kumpir Burge…" at bounding box center [784, 337] width 422 height 622
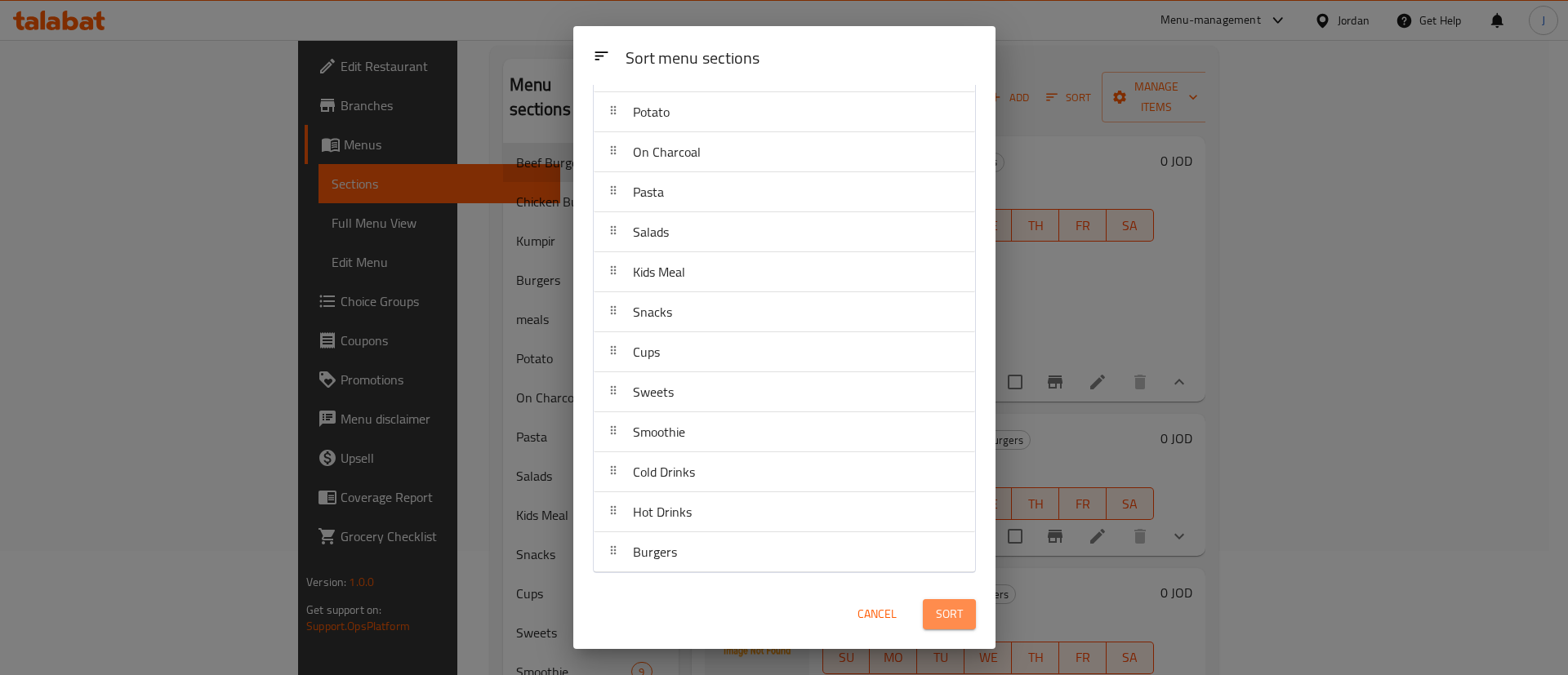
click at [926, 608] on button "Sort" at bounding box center [949, 614] width 53 height 30
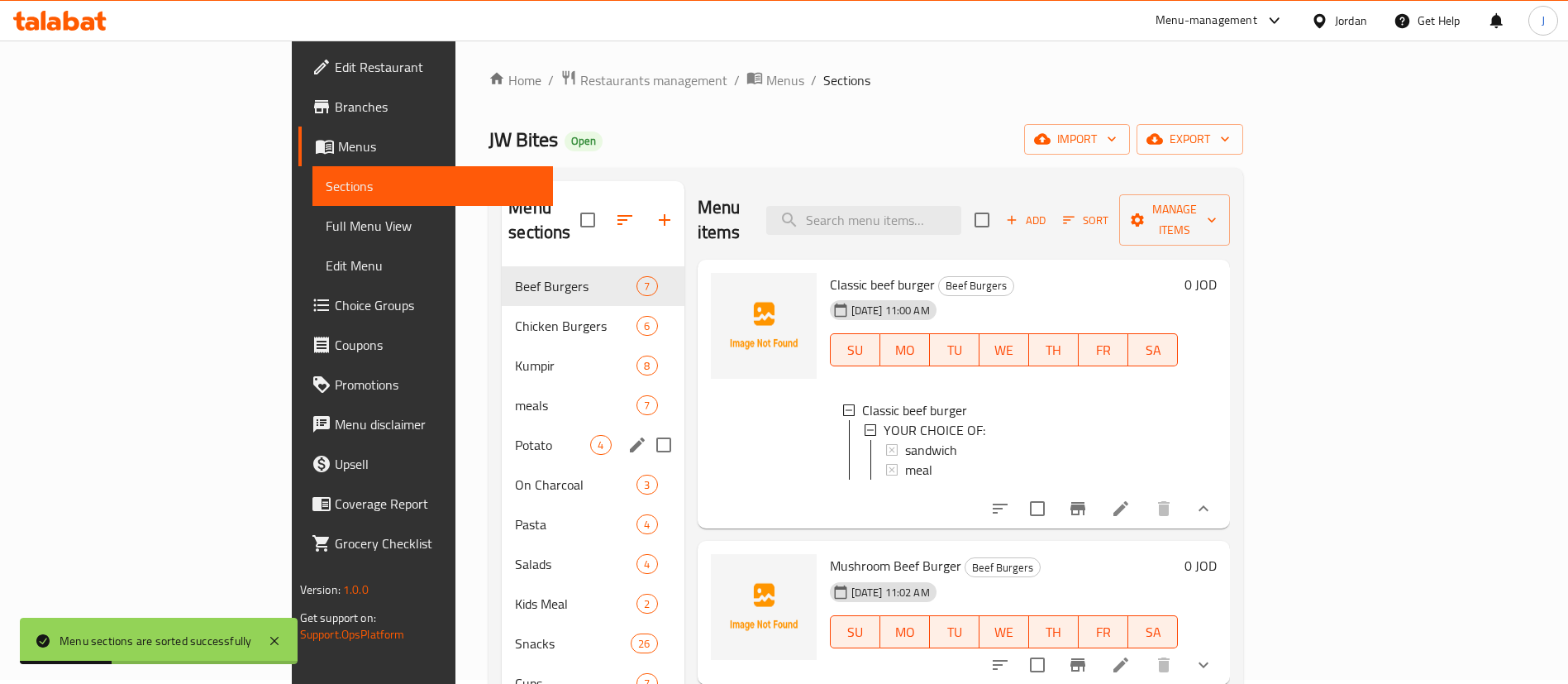
scroll to position [0, 0]
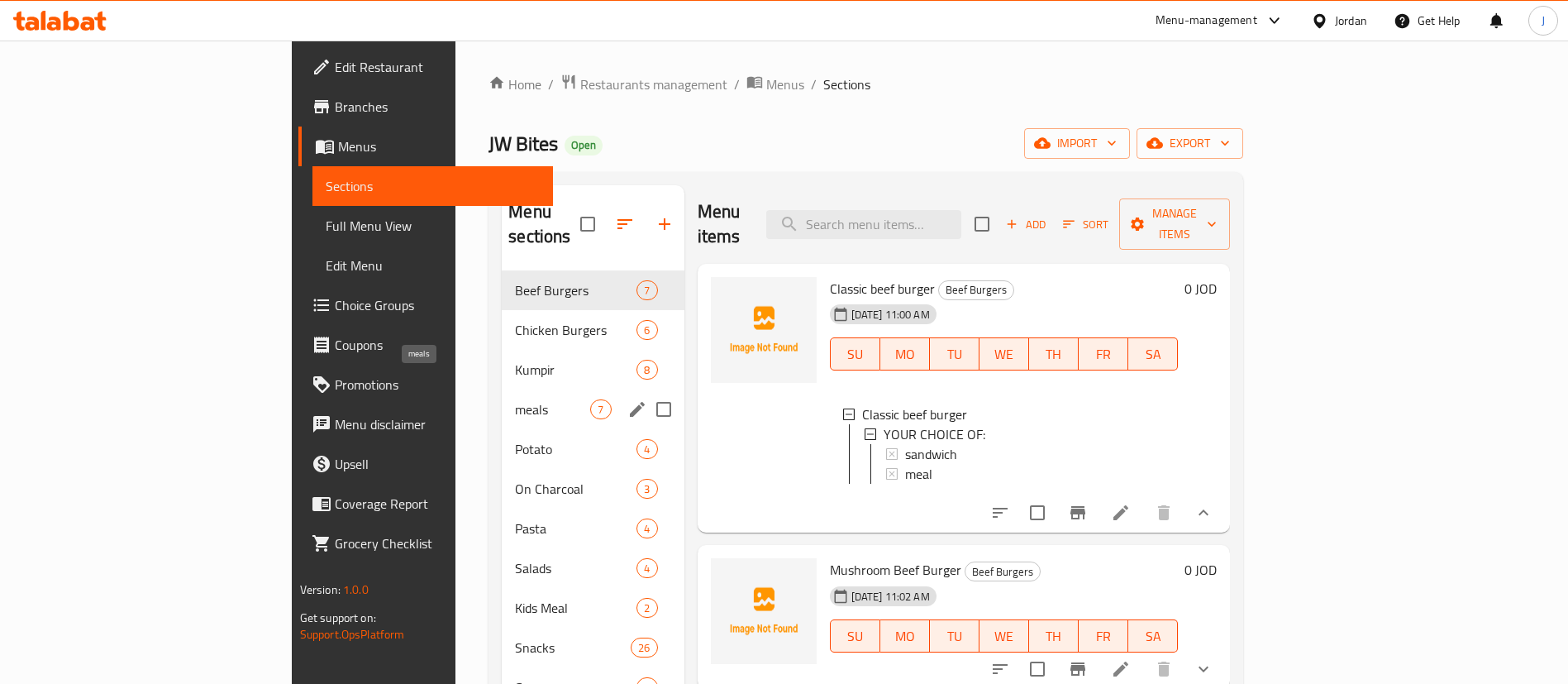
click at [515, 399] on span "meals" at bounding box center [552, 410] width 75 height 20
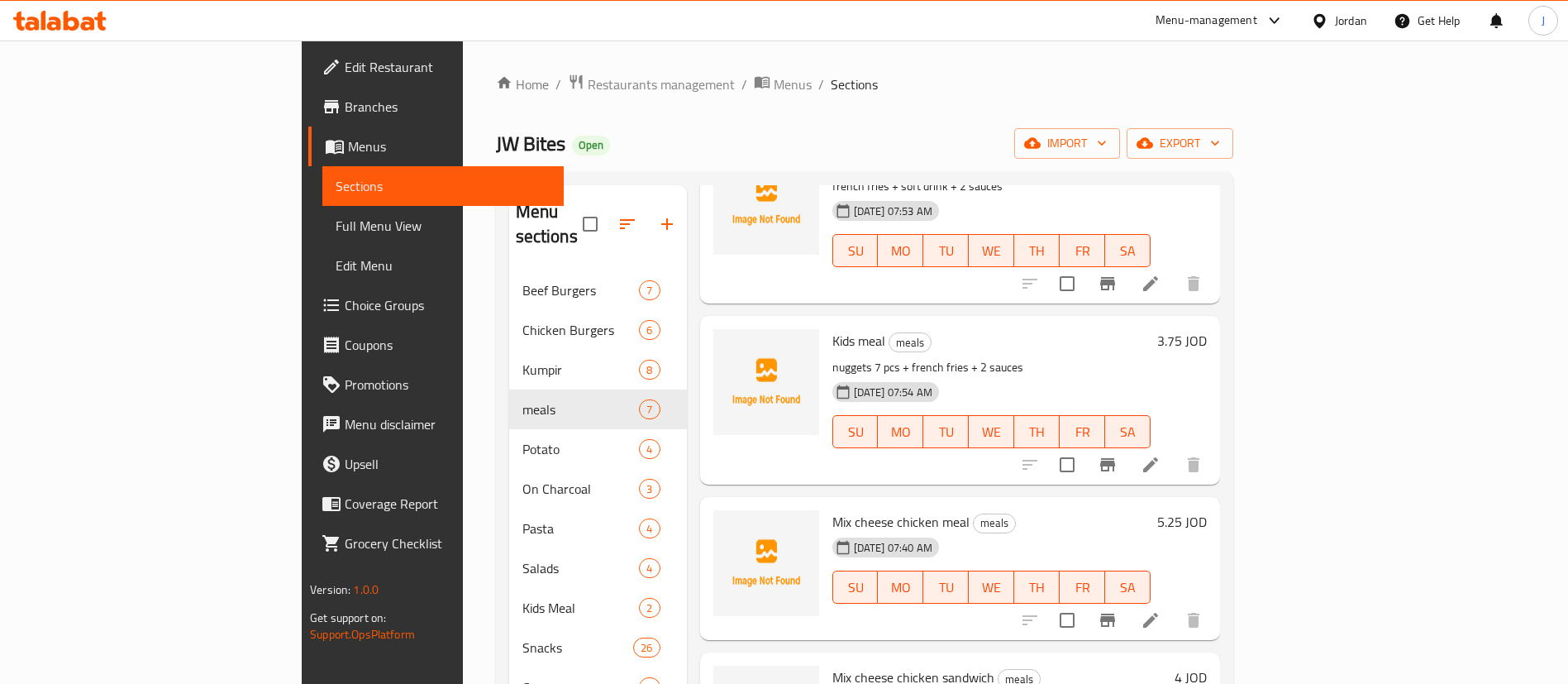
scroll to position [248, 0]
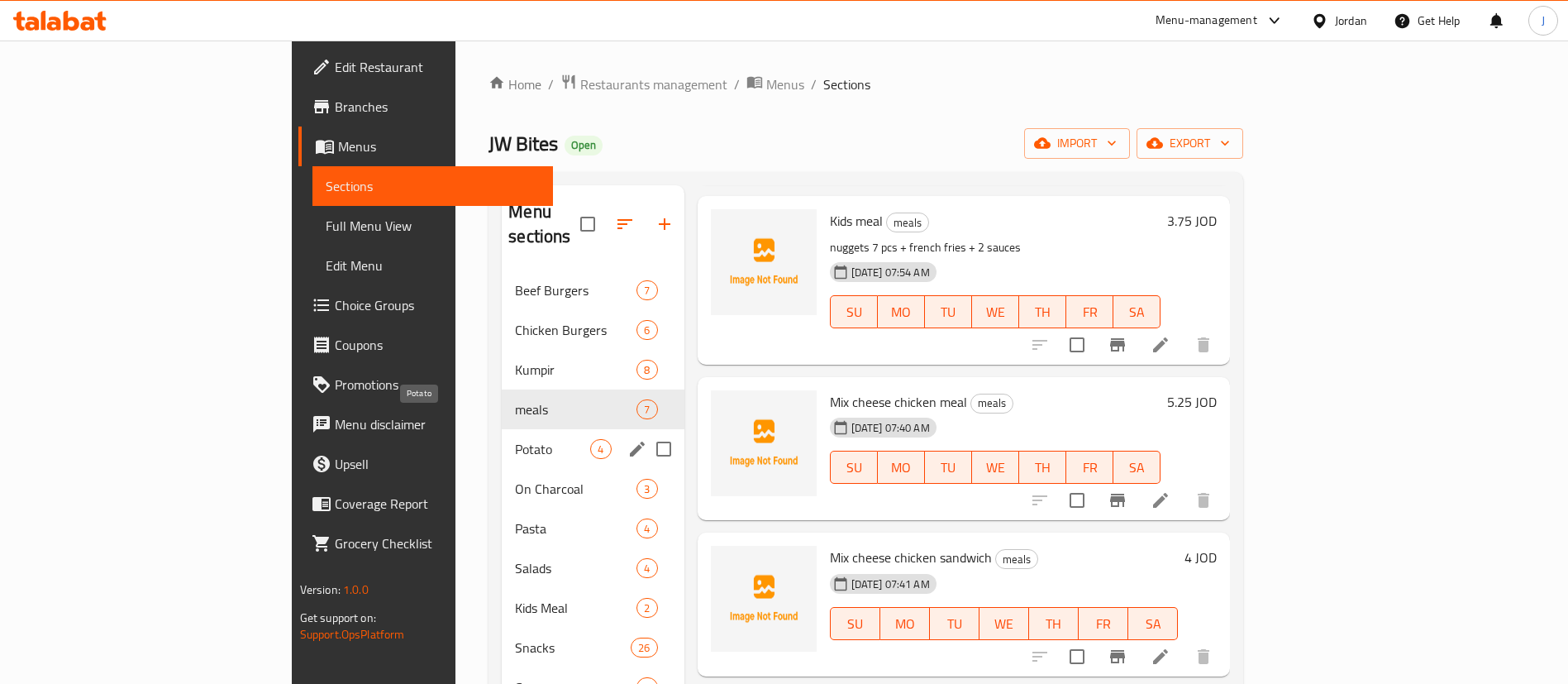
click at [515, 439] on span "Potato" at bounding box center [552, 449] width 75 height 20
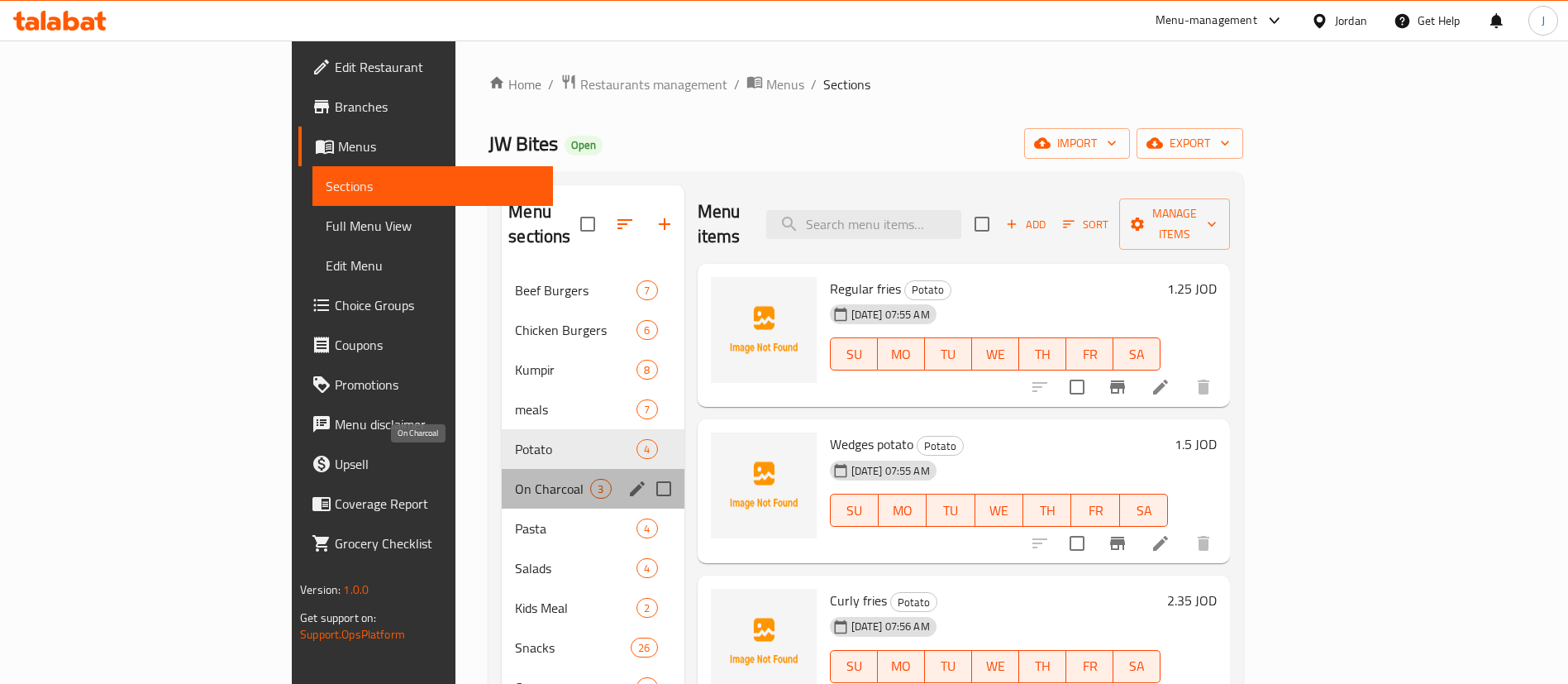
click at [515, 479] on span "On Charcoal" at bounding box center [552, 489] width 75 height 20
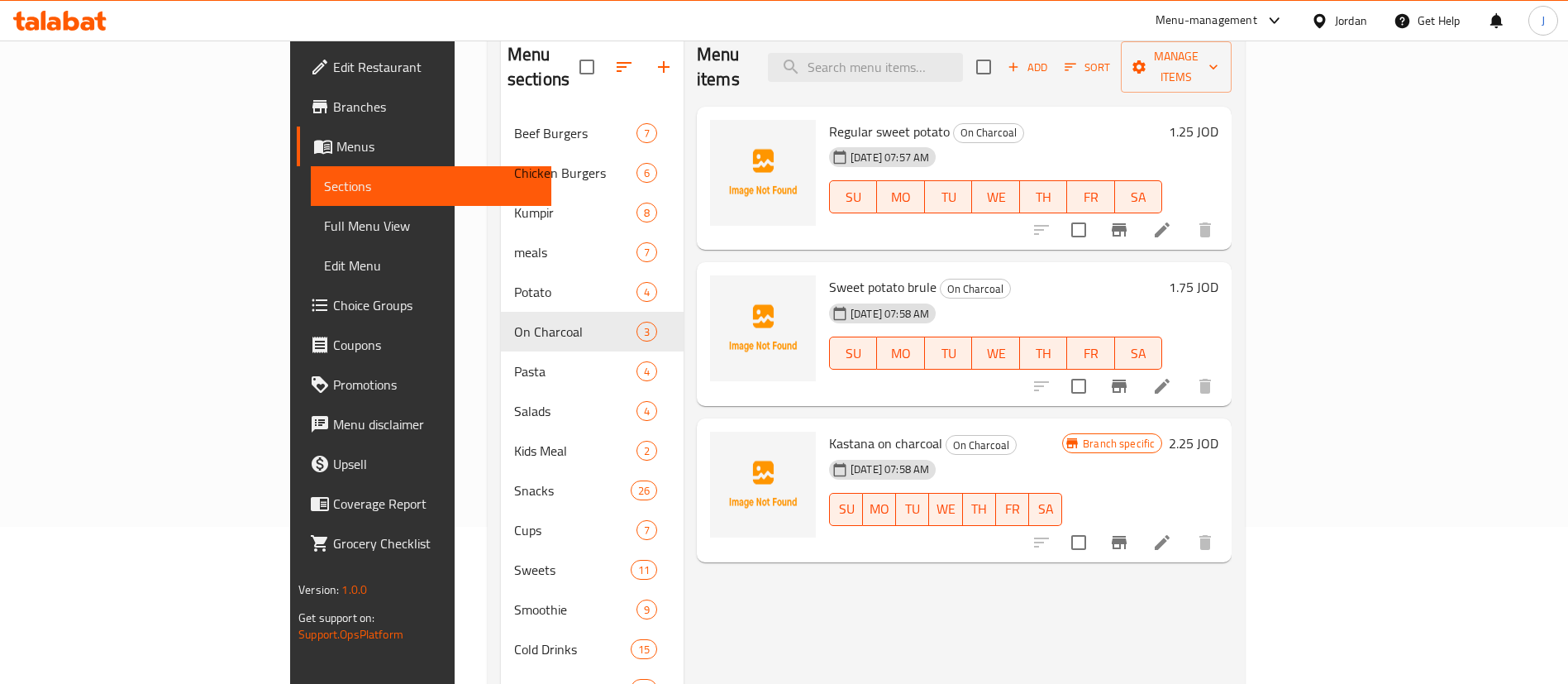
scroll to position [250, 0]
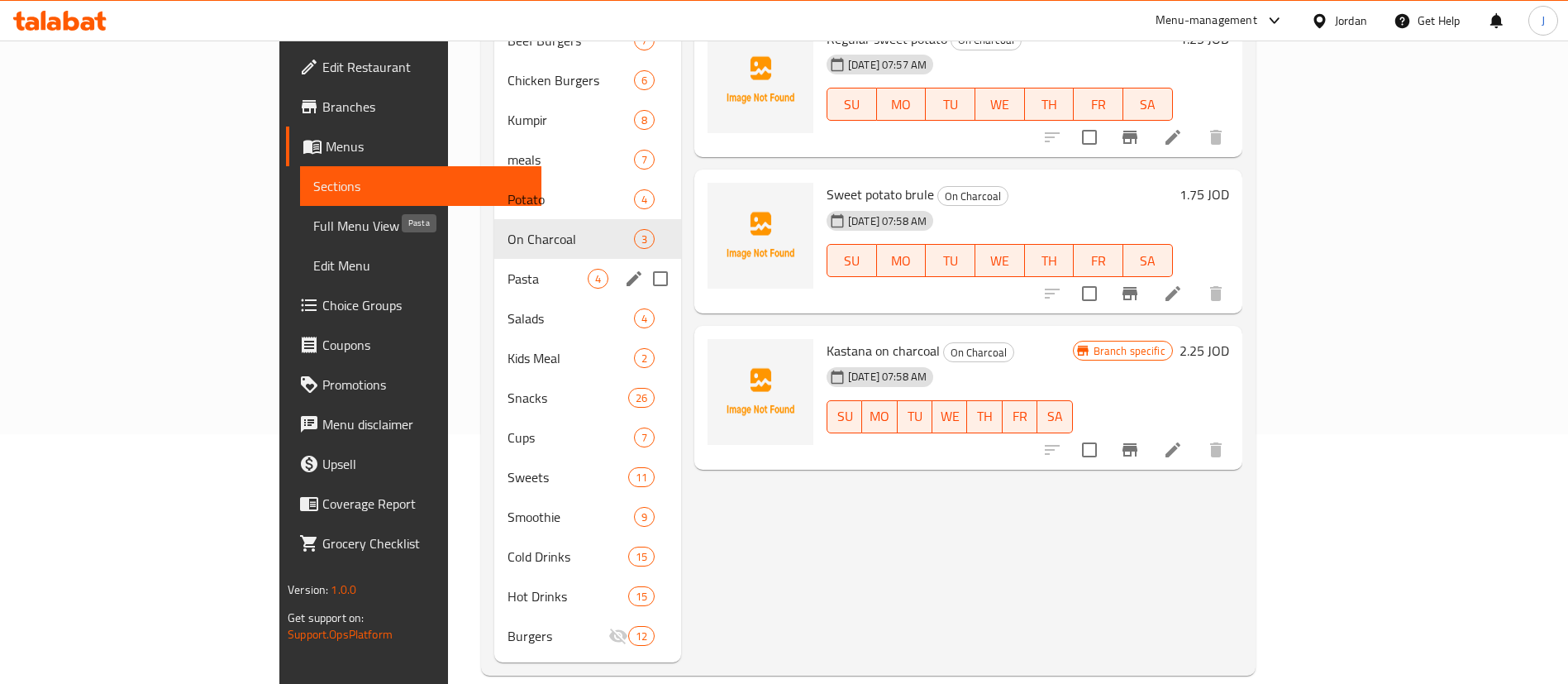
click at [507, 269] on span "Pasta" at bounding box center [547, 279] width 80 height 20
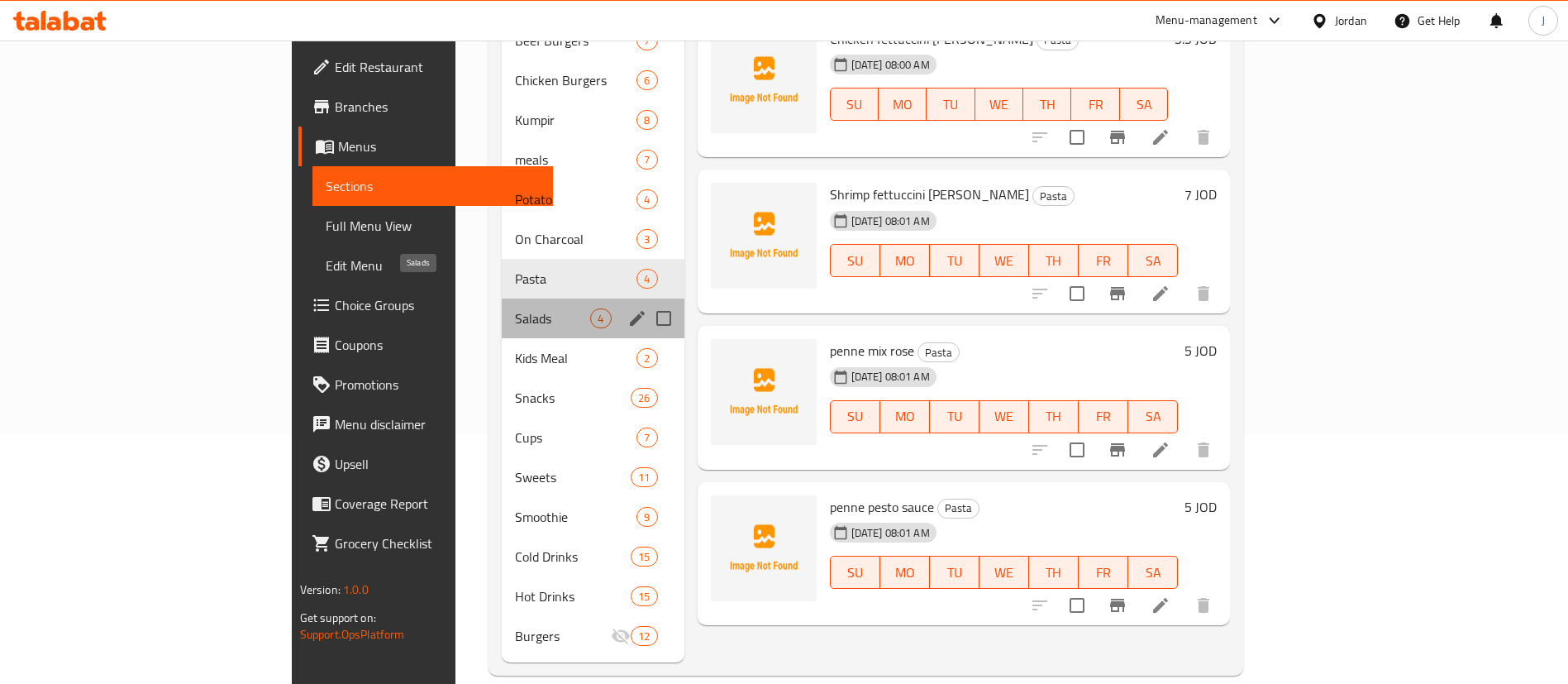
click at [515, 308] on span "Salads" at bounding box center [552, 318] width 75 height 20
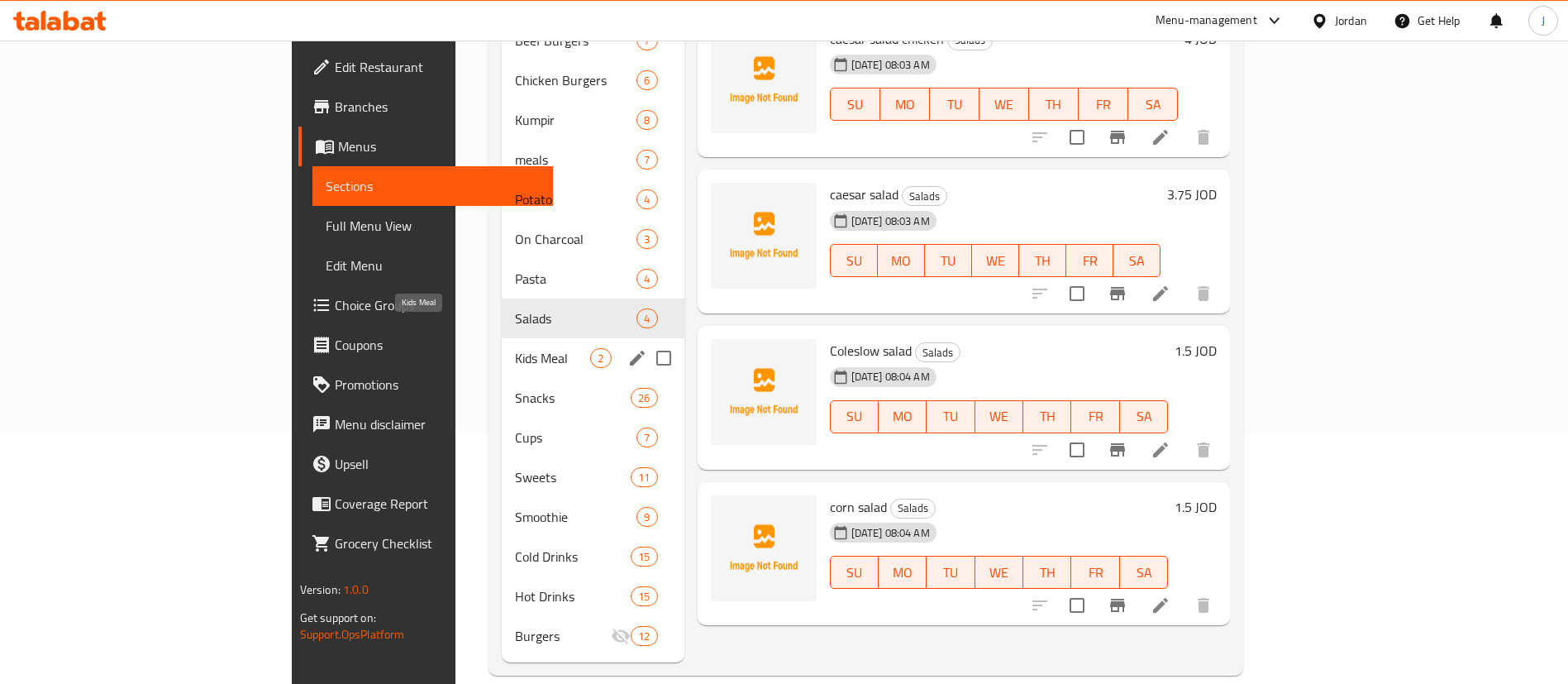
click at [515, 348] on span "Kids Meal" at bounding box center [552, 358] width 75 height 20
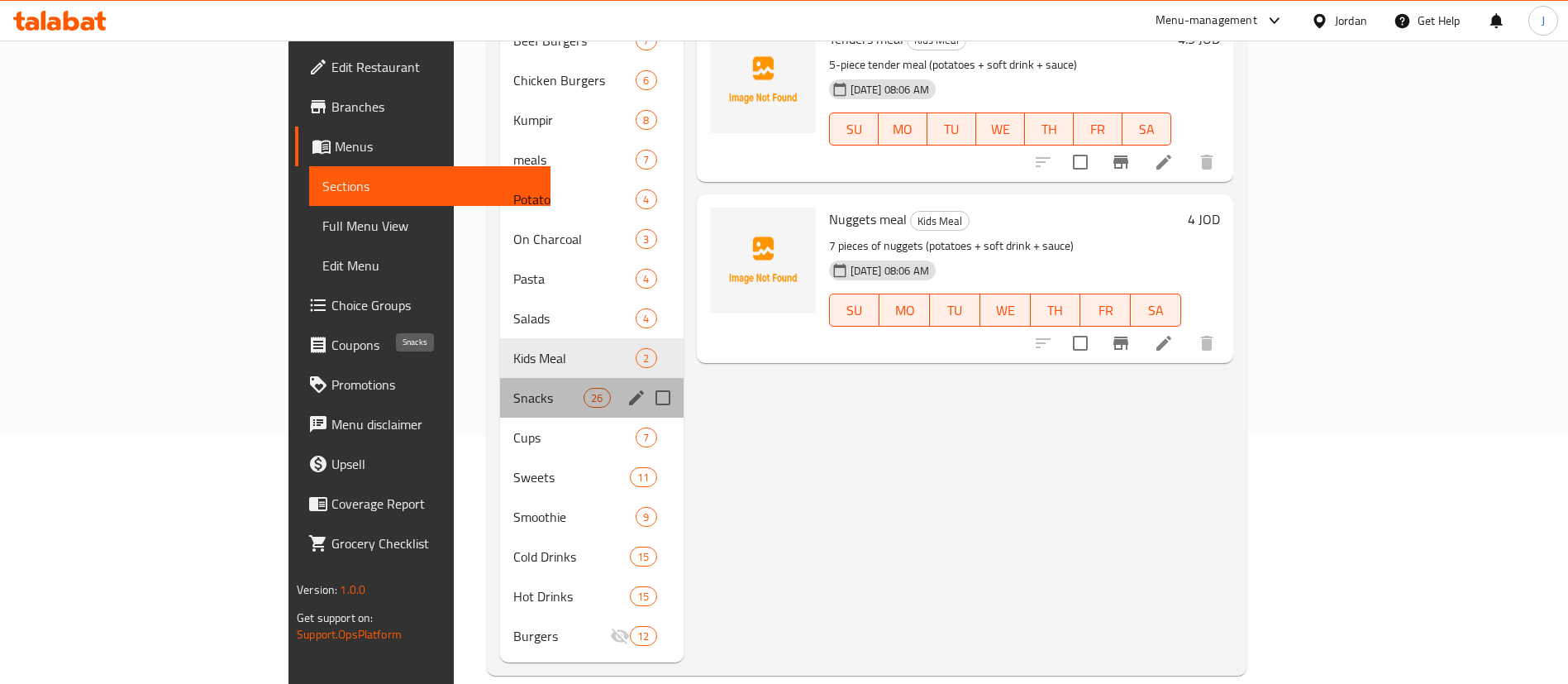
click at [513, 388] on span "Snacks" at bounding box center [548, 398] width 70 height 20
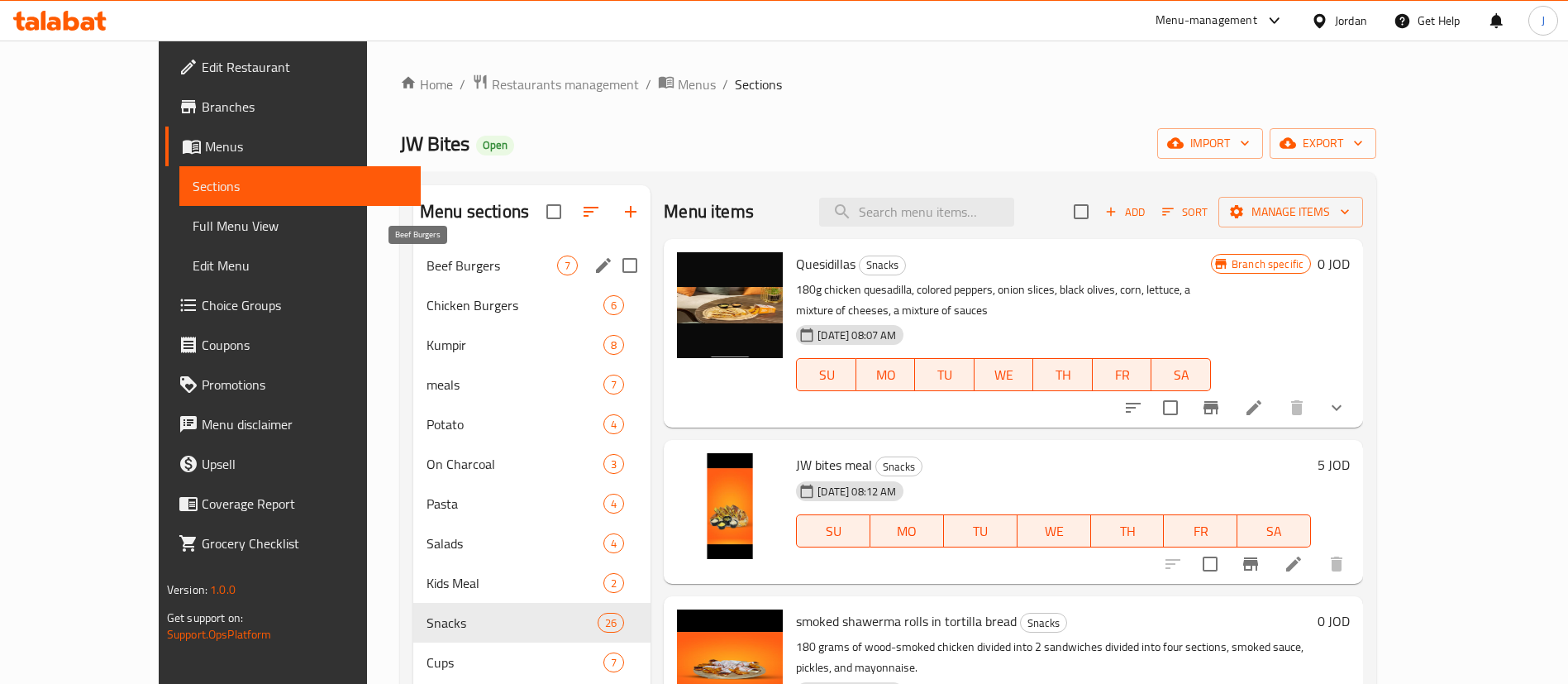
click at [426, 263] on span "Beef Burgers" at bounding box center [491, 266] width 131 height 20
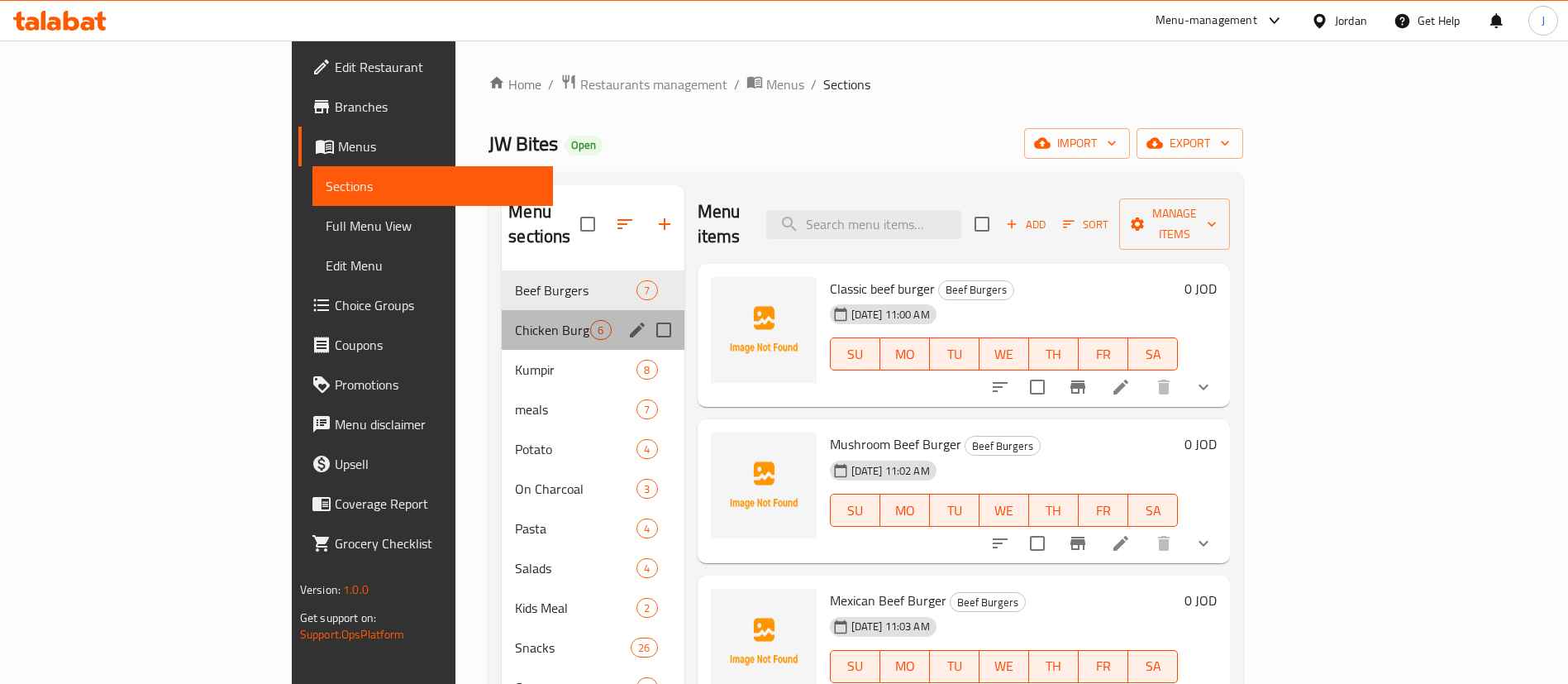
click at [502, 310] on div "Chicken Burgers 6" at bounding box center [592, 329] width 181 height 40
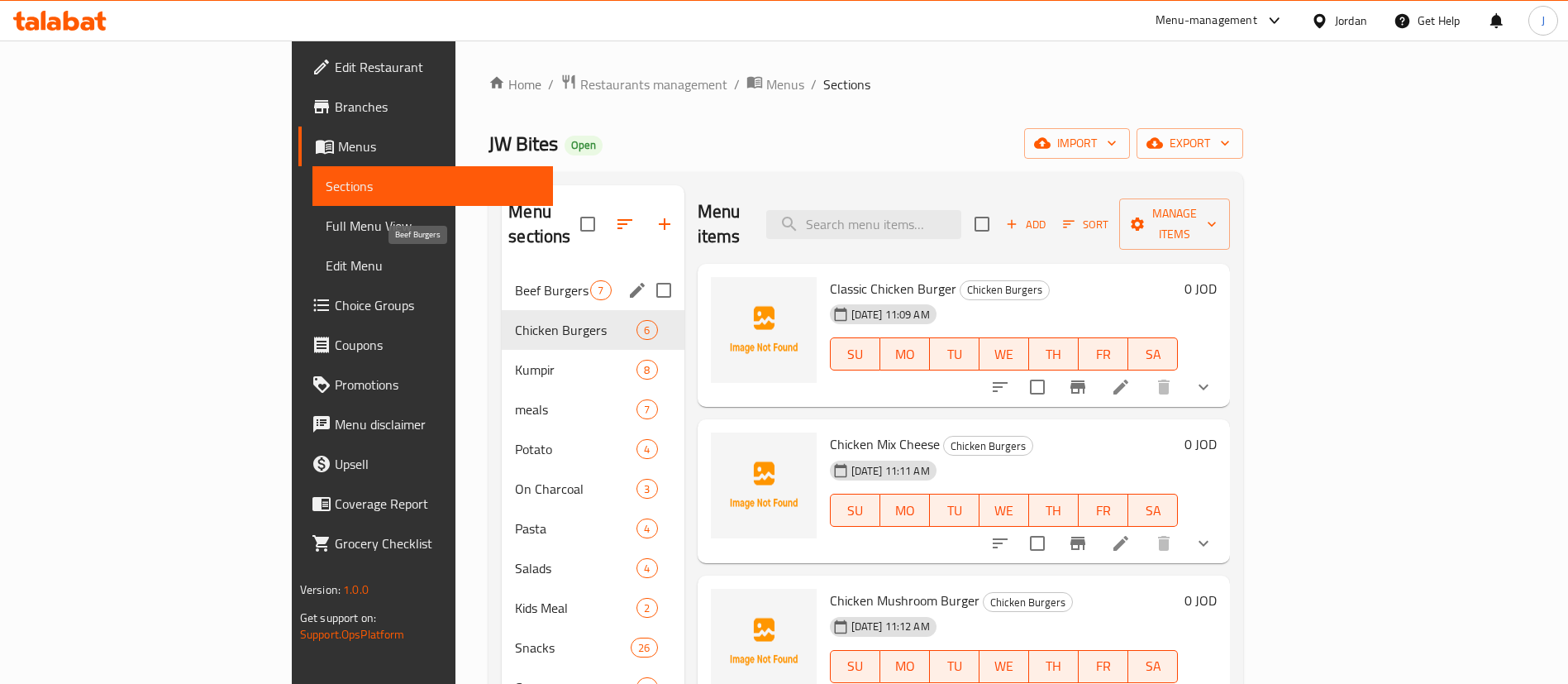
click at [515, 280] on span "Beef Burgers" at bounding box center [552, 290] width 75 height 20
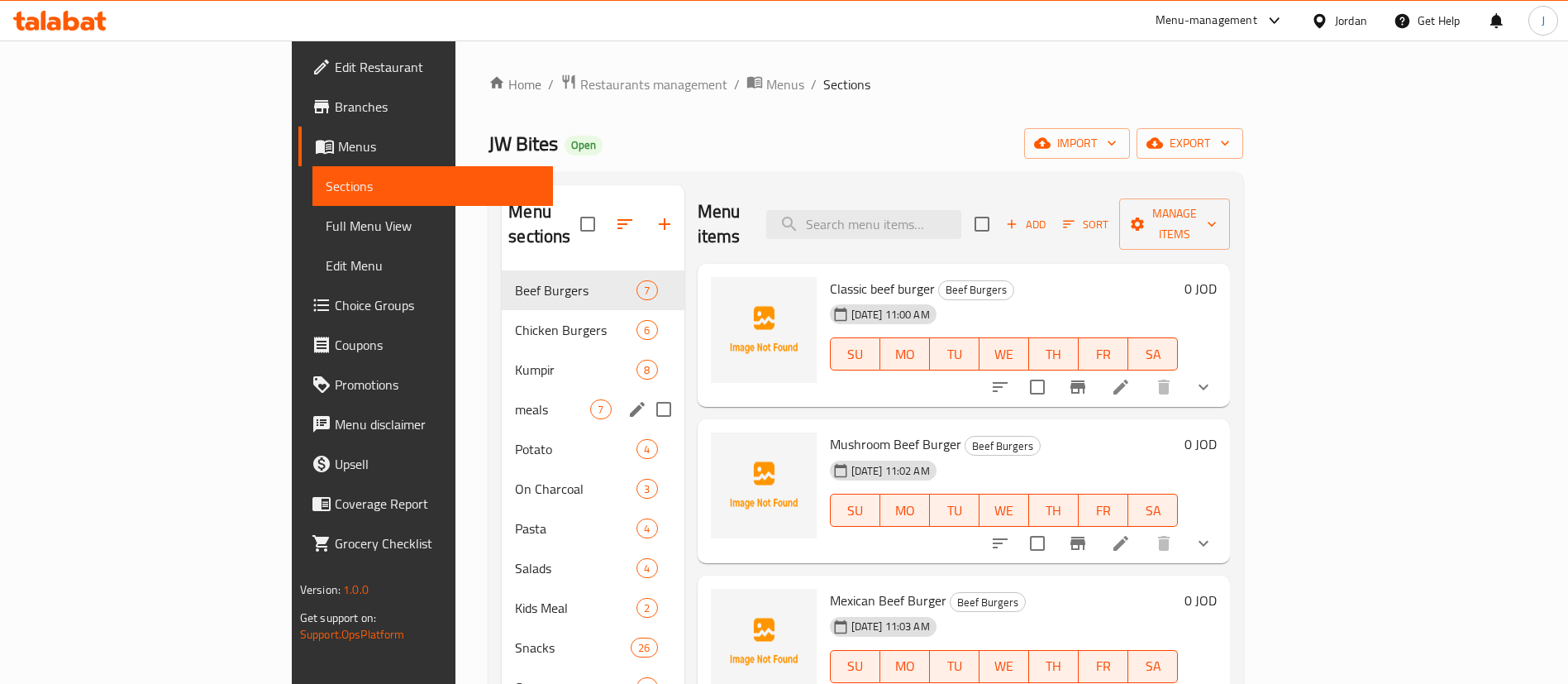
scroll to position [250, 0]
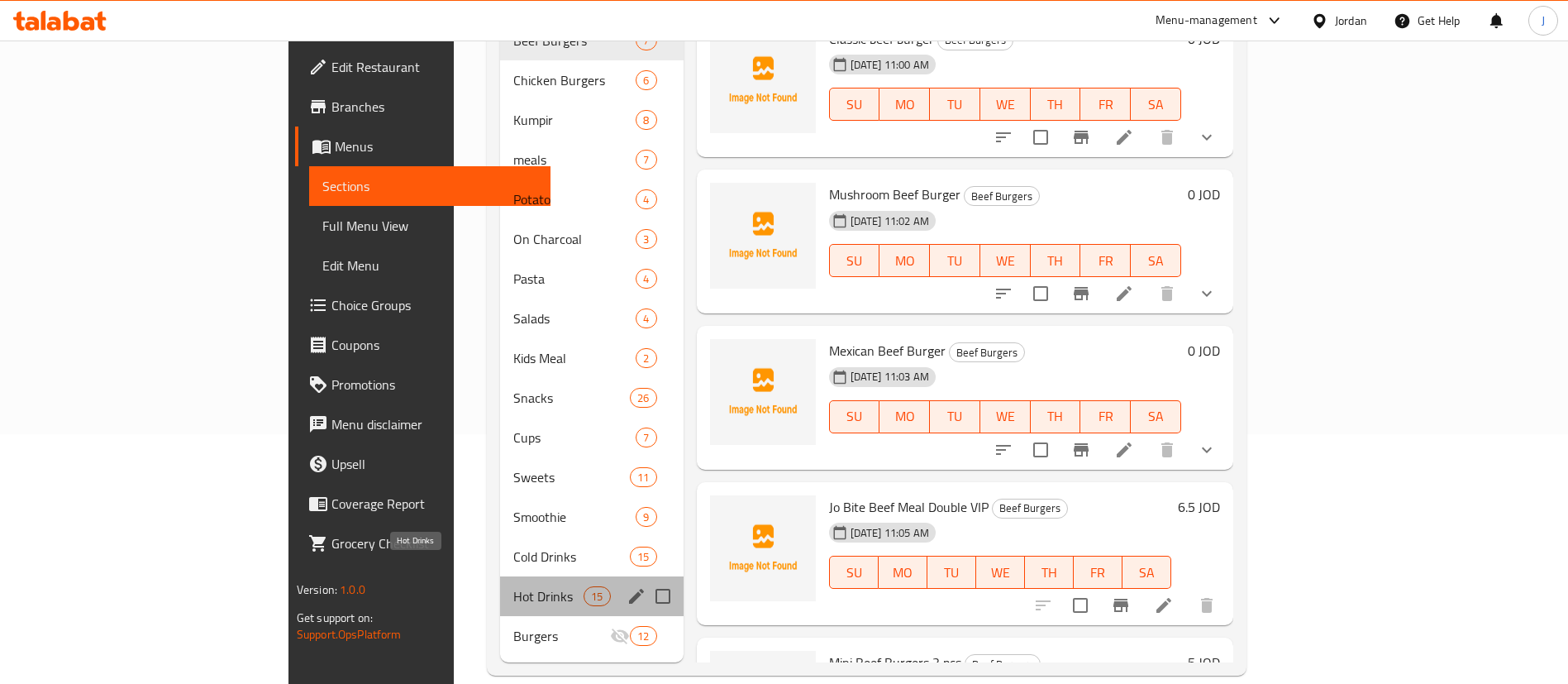
click at [513, 586] on span "Hot Drinks" at bounding box center [548, 596] width 70 height 20
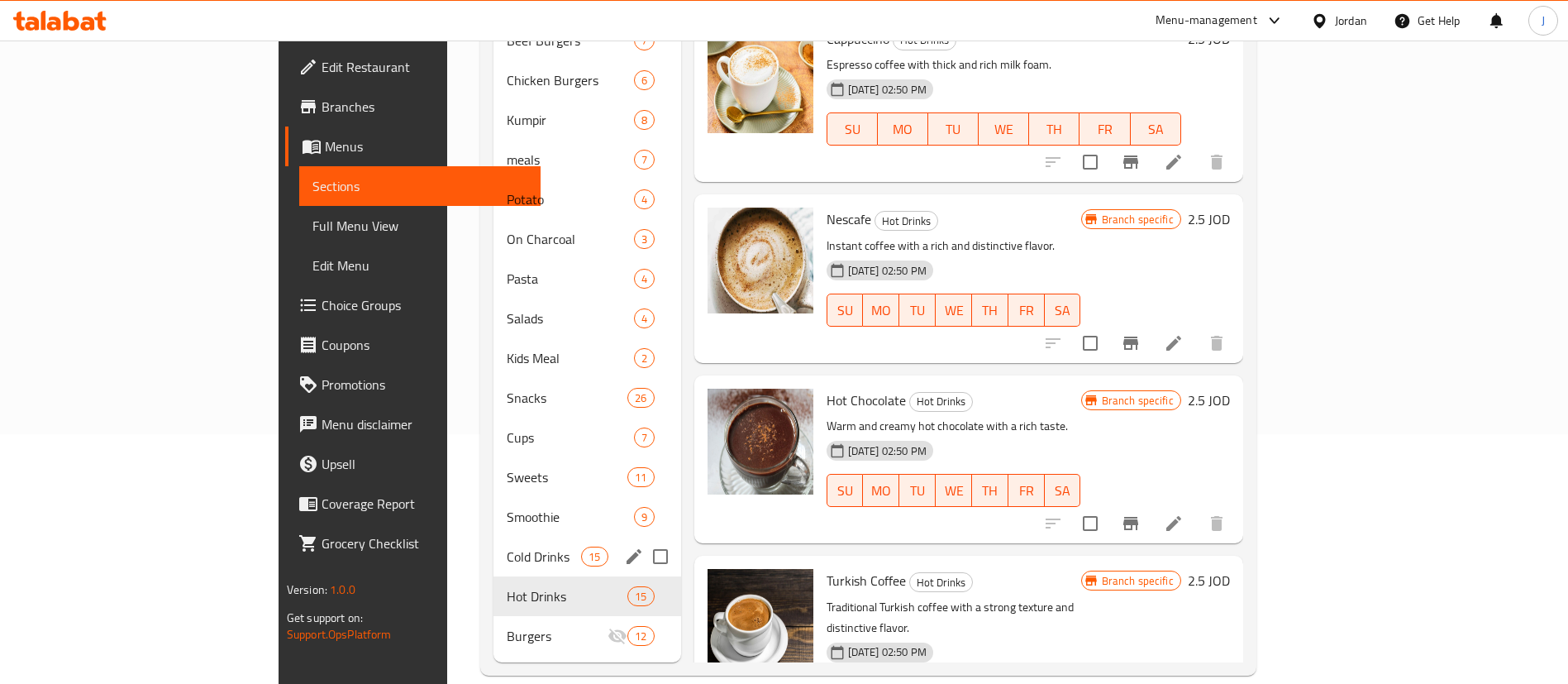
click at [506, 546] on span "Cold Drinks" at bounding box center [543, 556] width 74 height 20
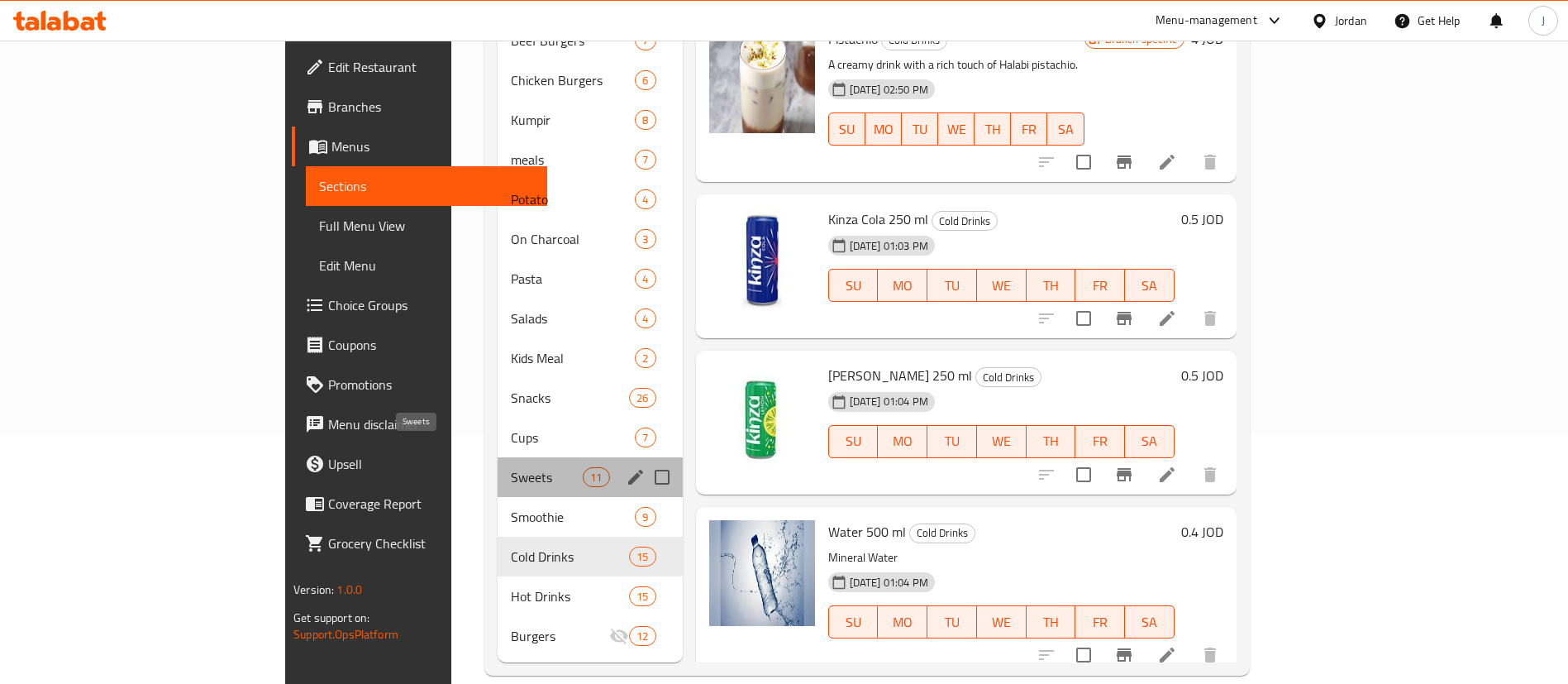
click at [511, 467] on span "Sweets" at bounding box center [546, 477] width 72 height 20
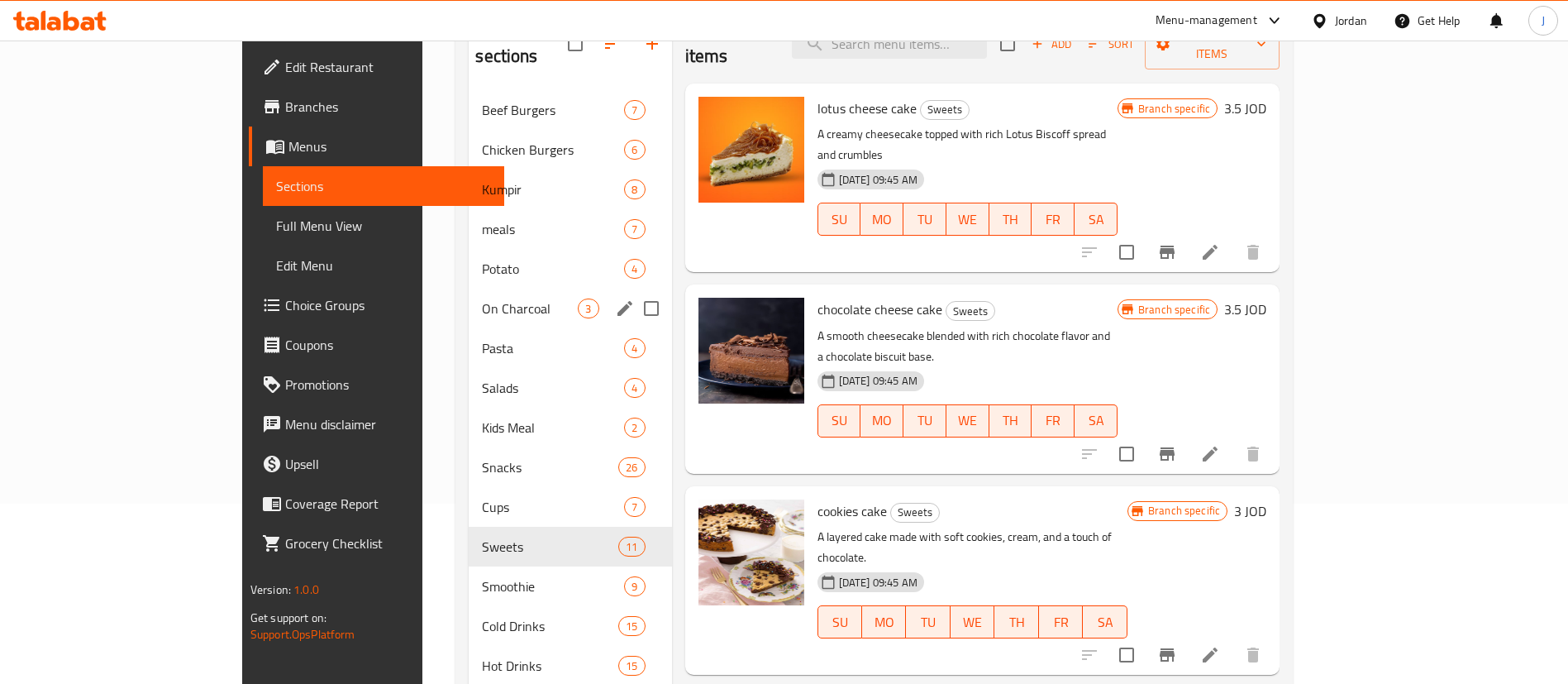
scroll to position [248, 0]
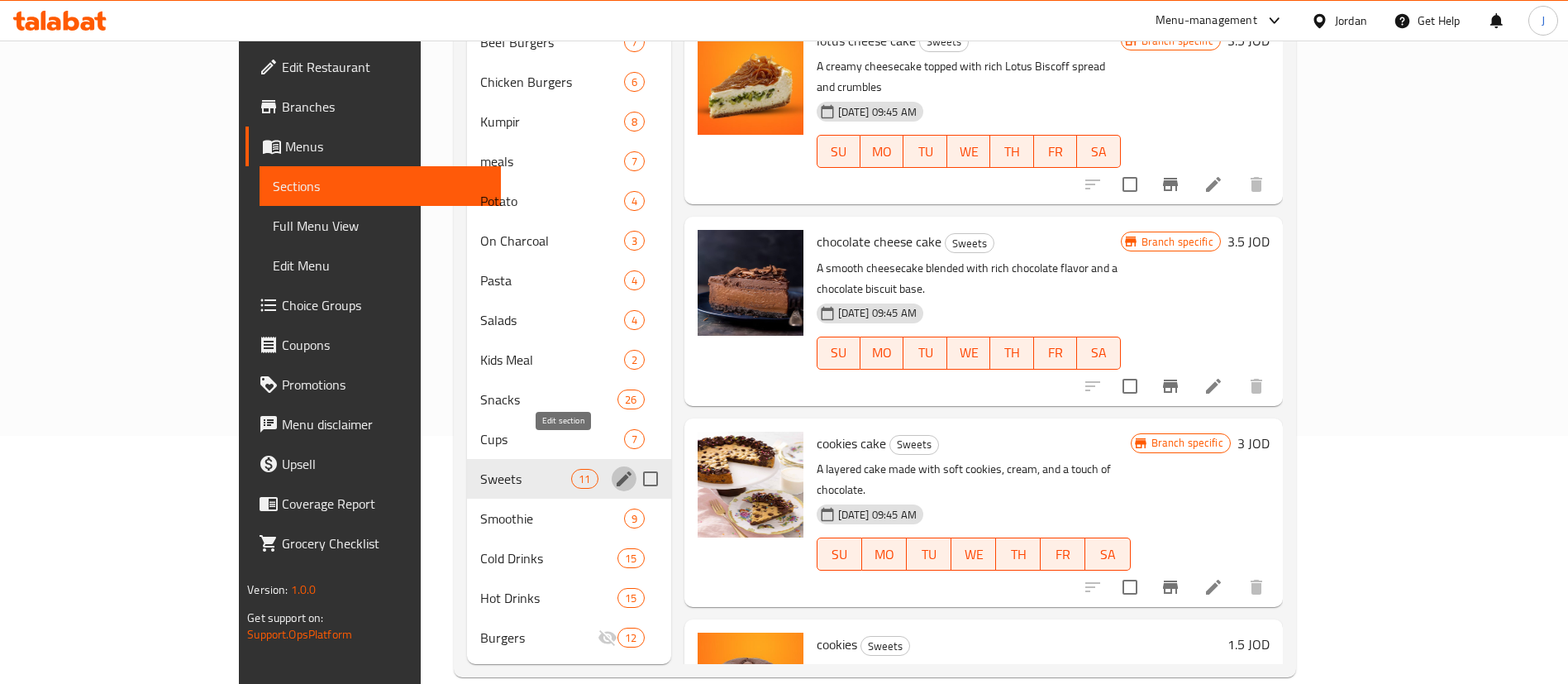
click at [614, 469] on icon "edit" at bounding box center [624, 479] width 20 height 20
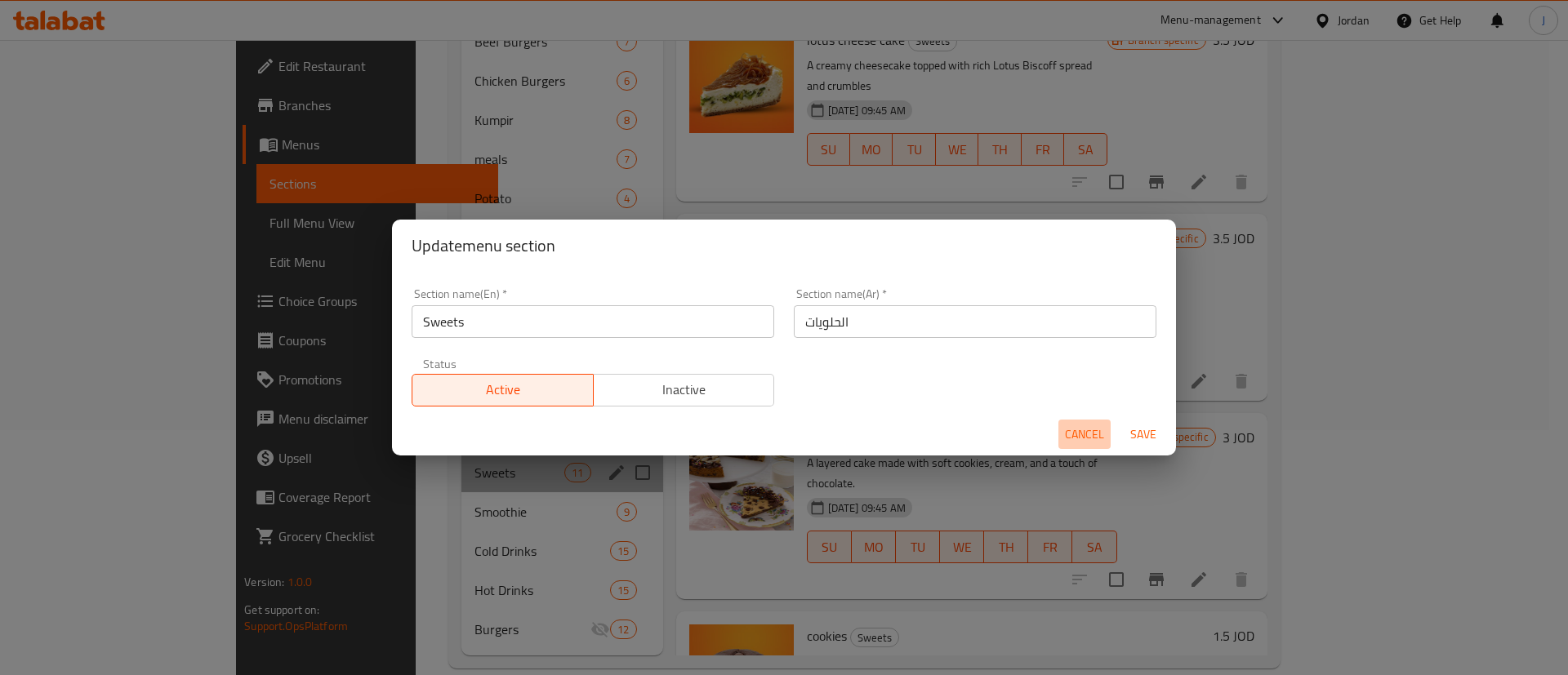
click at [1072, 432] on span "Cancel" at bounding box center [1084, 434] width 39 height 20
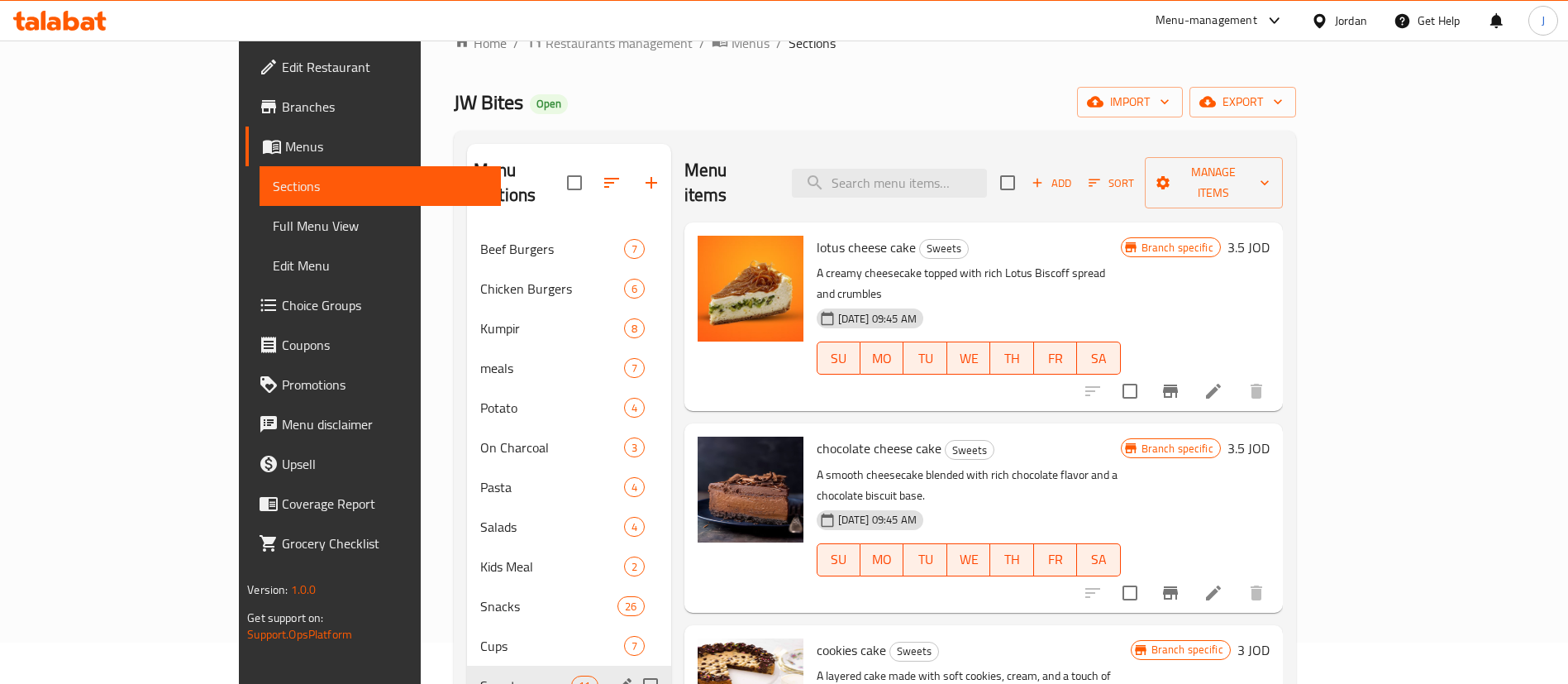
scroll to position [0, 0]
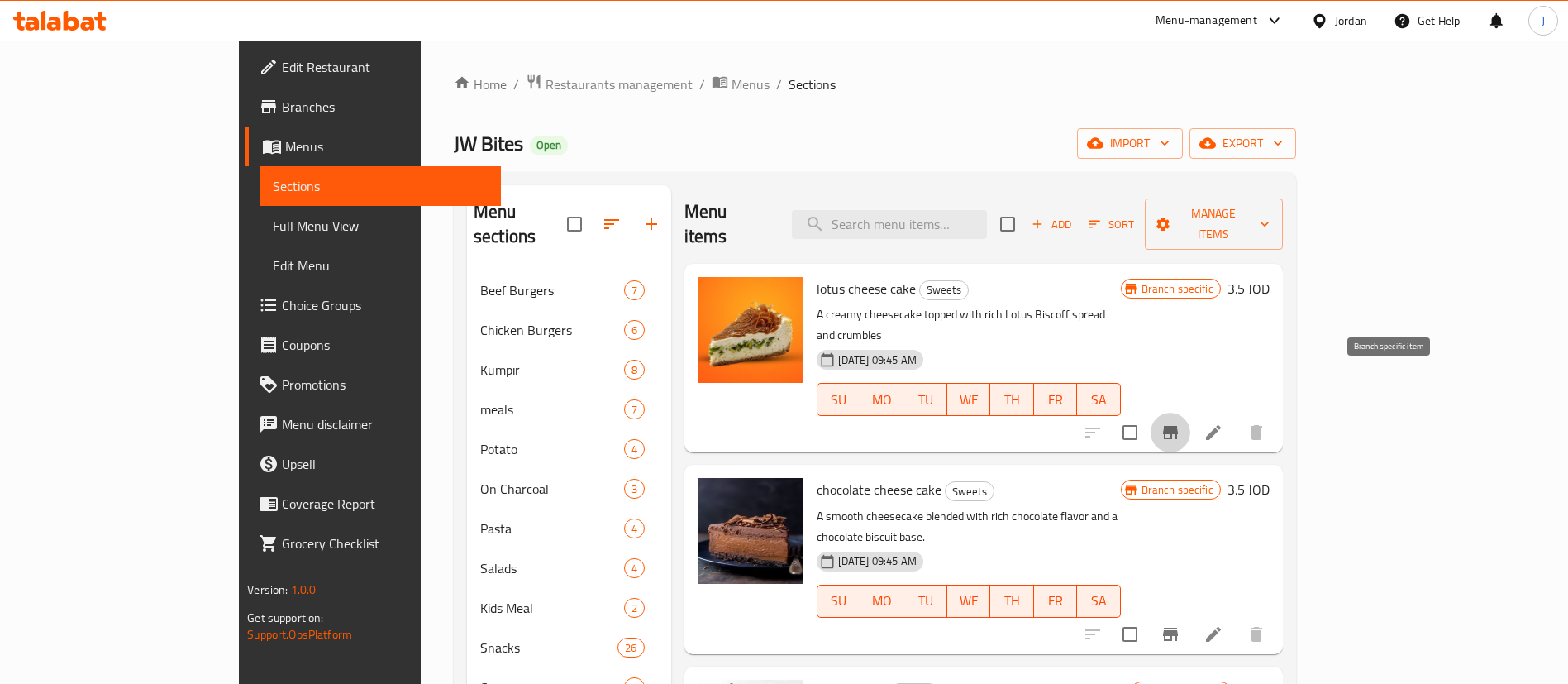
click at [1178, 426] on icon "Branch-specific-item" at bounding box center [1171, 432] width 15 height 14
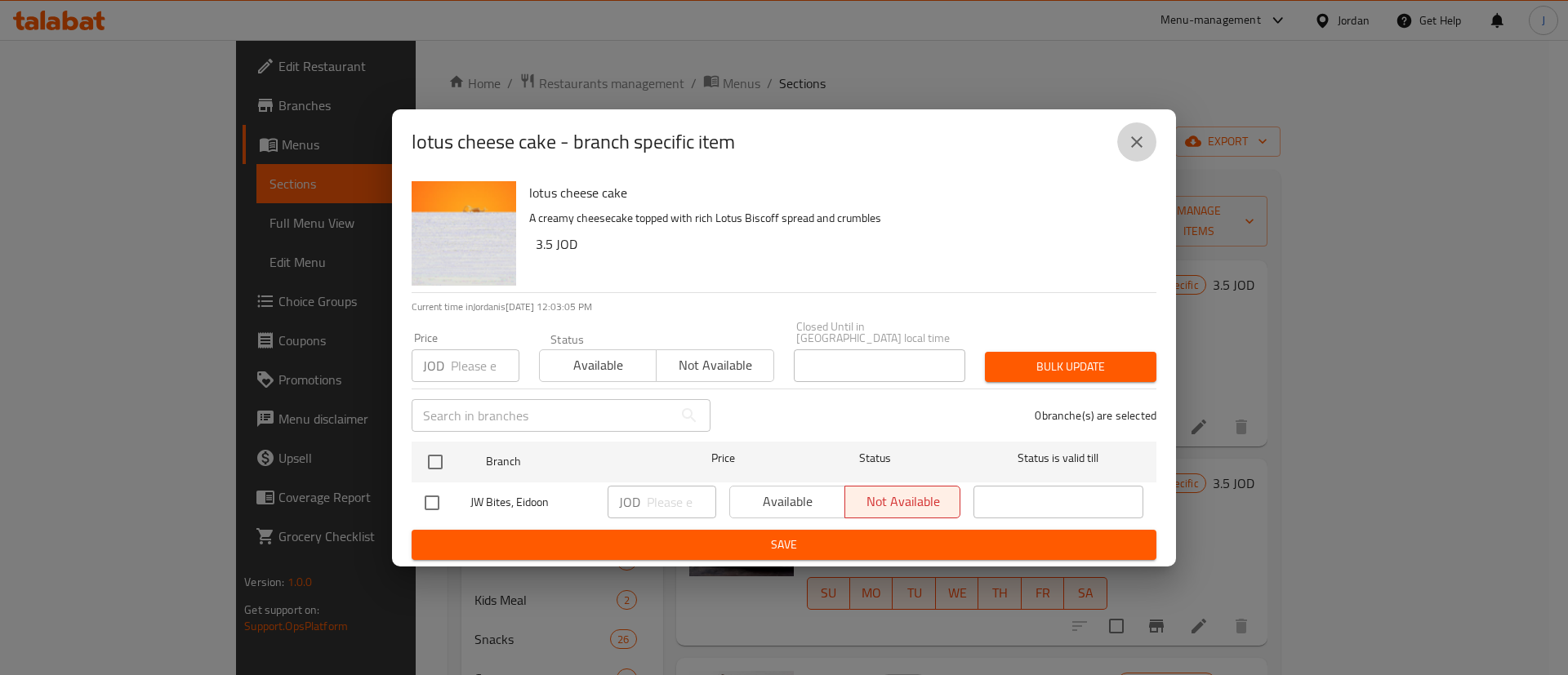
click at [1129, 142] on icon "close" at bounding box center [1137, 142] width 20 height 20
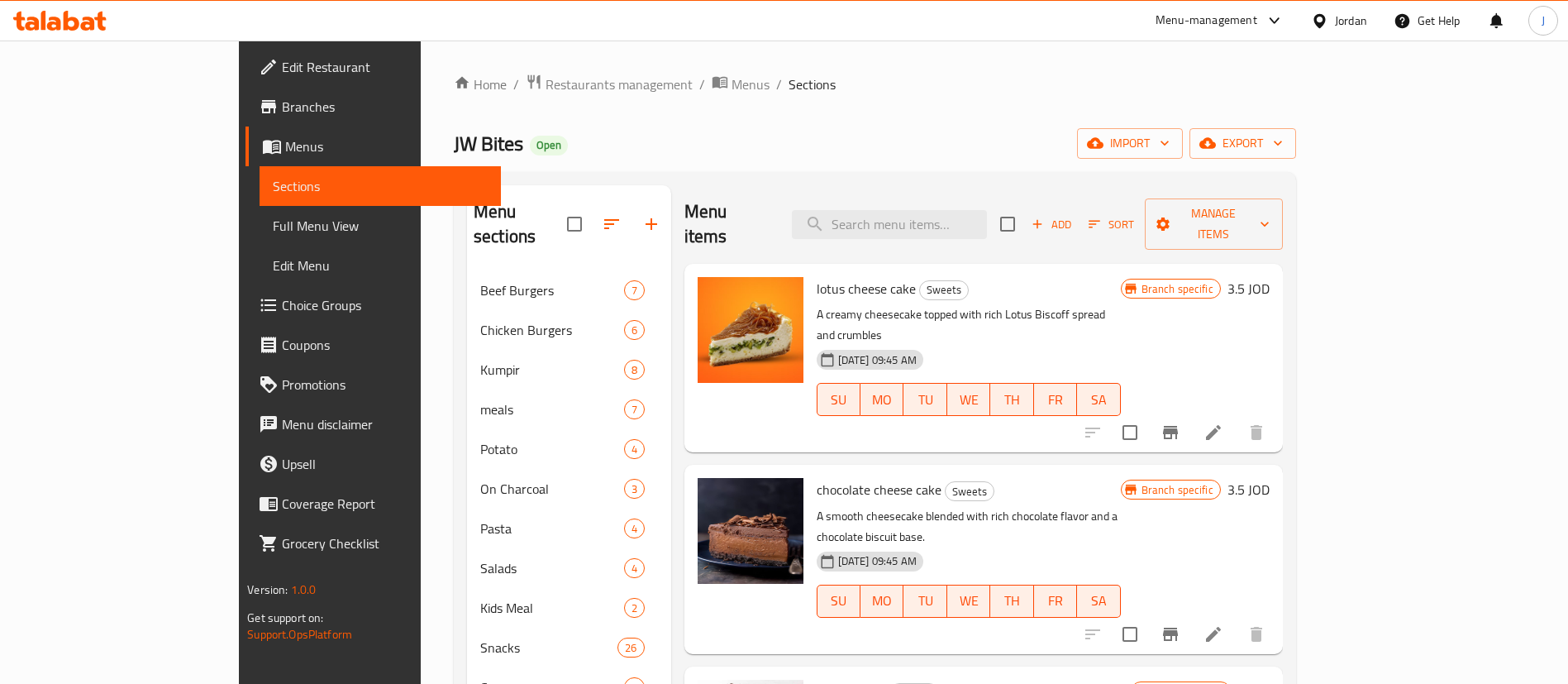
click at [63, 5] on div at bounding box center [60, 20] width 120 height 33
click at [73, 32] on div at bounding box center [60, 20] width 120 height 33
click at [78, 18] on icon at bounding box center [60, 21] width 94 height 20
